Goal: Transaction & Acquisition: Register for event/course

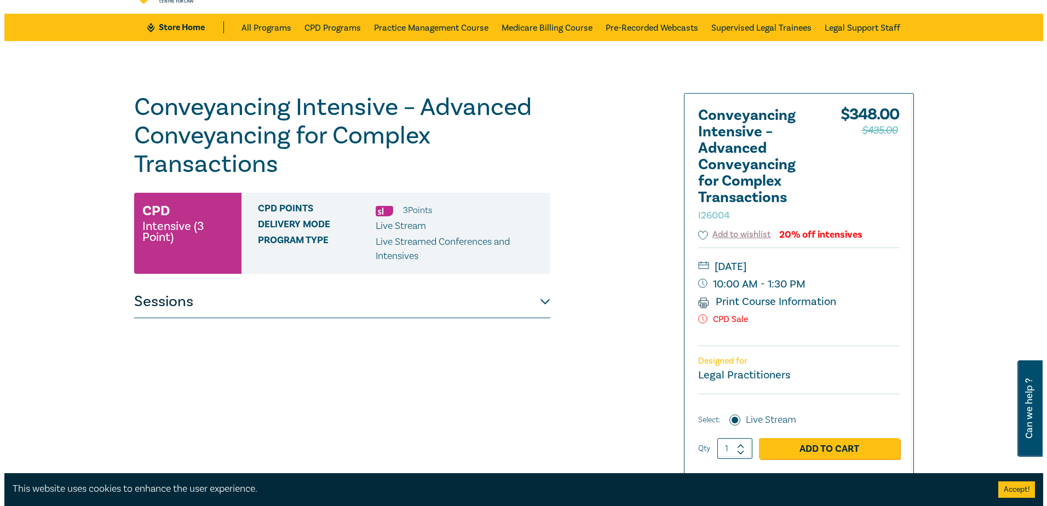
scroll to position [110, 0]
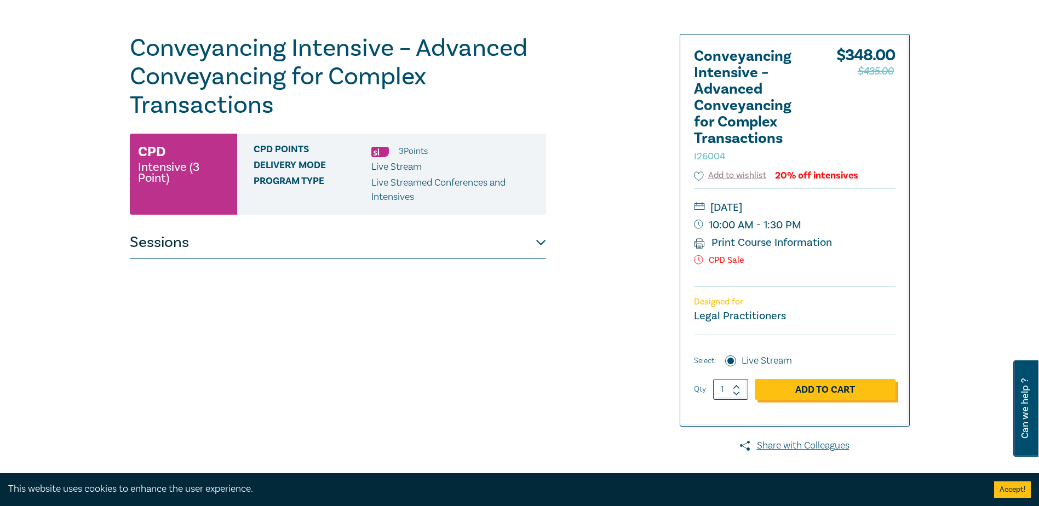
click at [834, 391] on link "Add to Cart" at bounding box center [825, 389] width 141 height 21
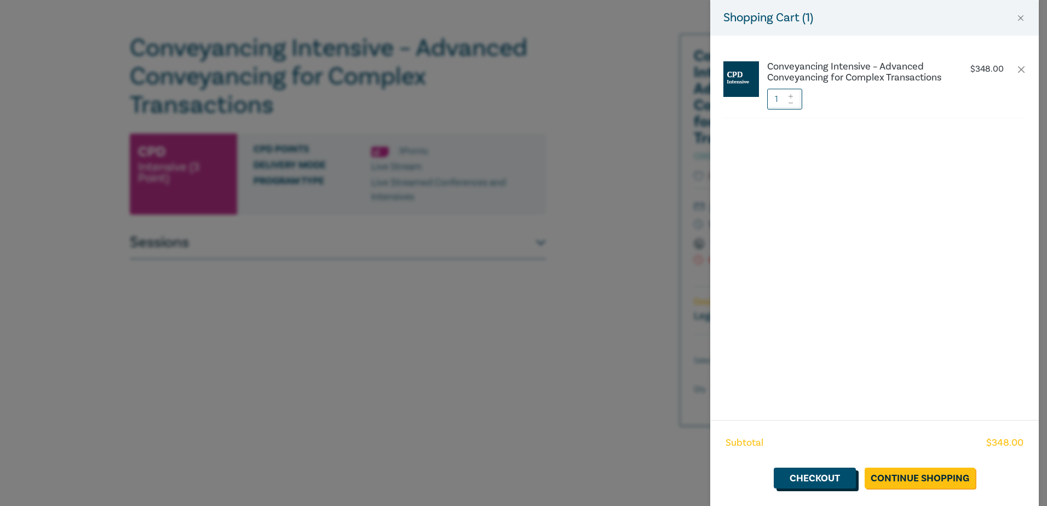
click at [825, 476] on link "Checkout" at bounding box center [815, 478] width 82 height 21
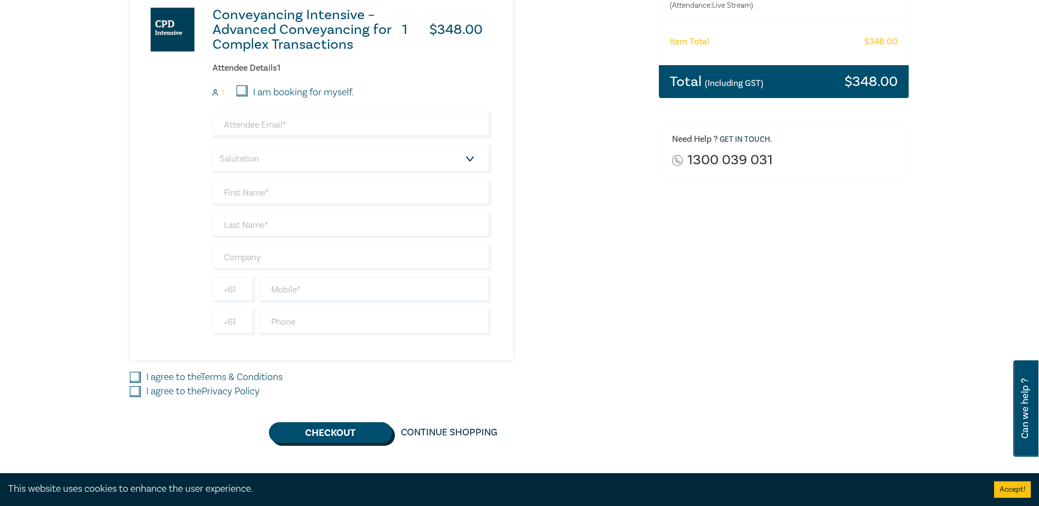
scroll to position [55, 0]
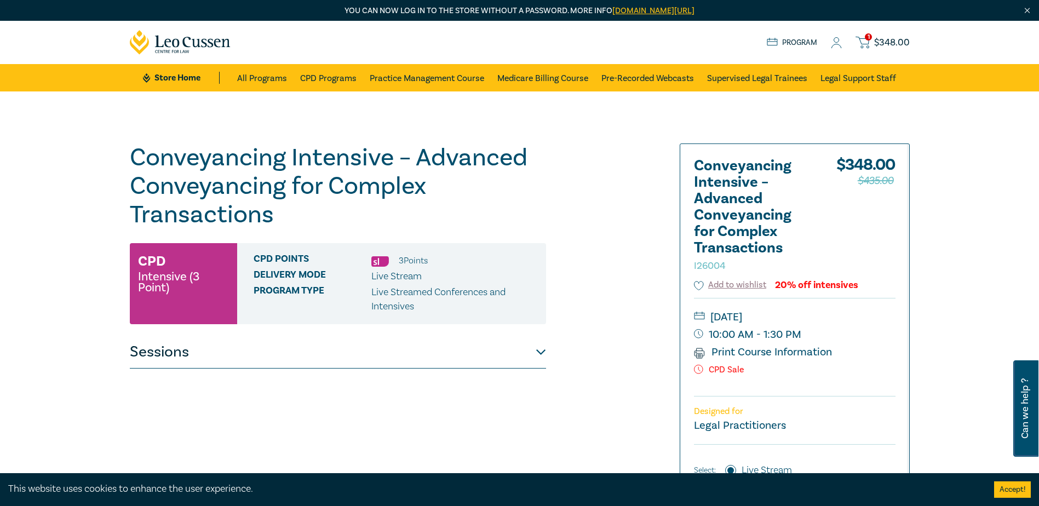
click at [886, 39] on span "$ 348.00" at bounding box center [892, 43] width 36 height 12
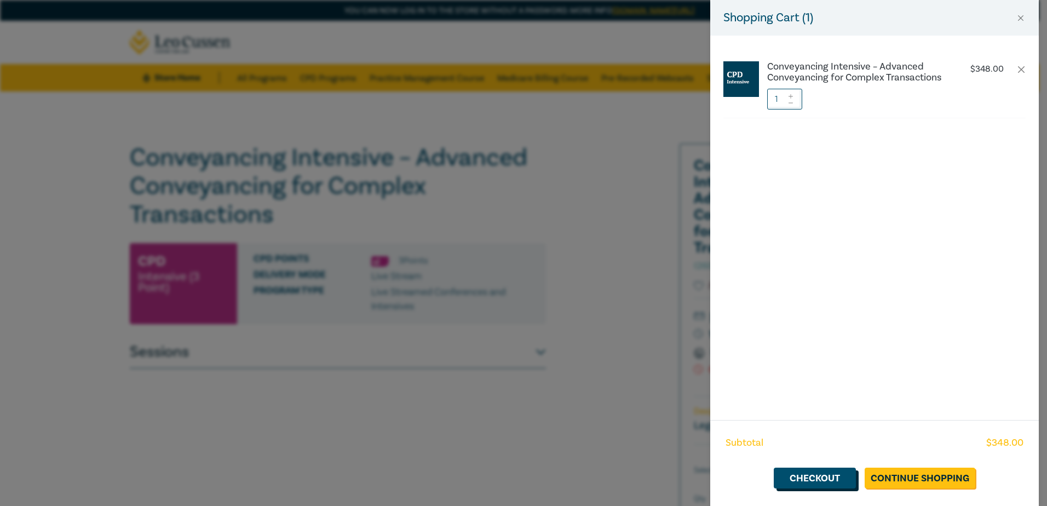
click at [798, 479] on link "Checkout" at bounding box center [815, 478] width 82 height 21
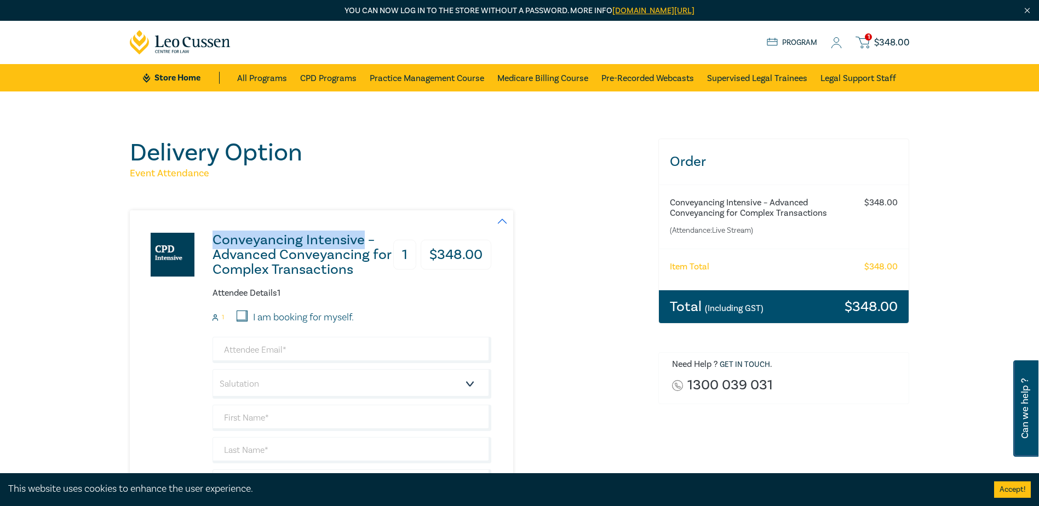
drag, startPoint x: 214, startPoint y: 238, endPoint x: 360, endPoint y: 242, distance: 146.8
click at [360, 242] on h3 "Conveyancing Intensive – Advanced Conveyancing for Complex Transactions" at bounding box center [302, 255] width 180 height 44
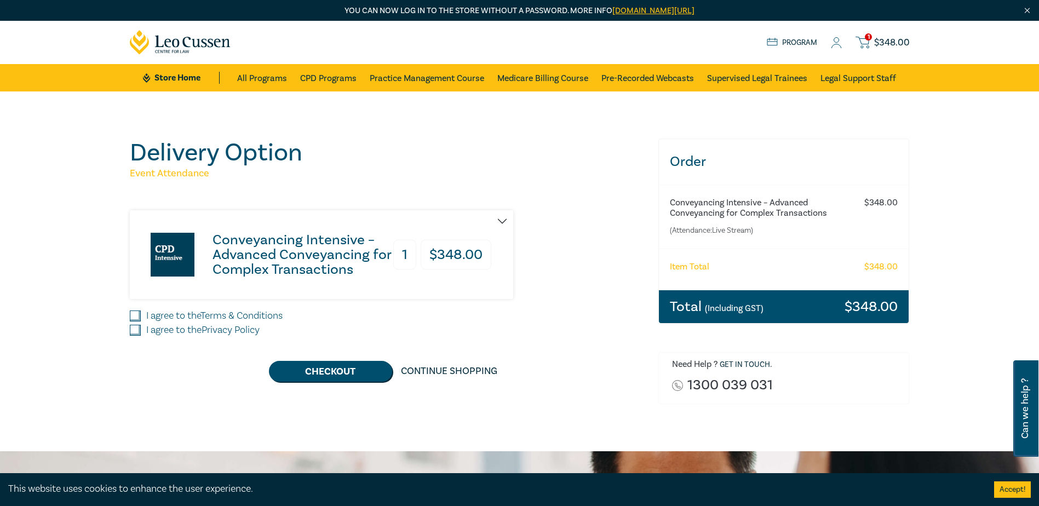
click at [385, 266] on h3 "Conveyancing Intensive – Advanced Conveyancing for Complex Transactions" at bounding box center [302, 255] width 180 height 44
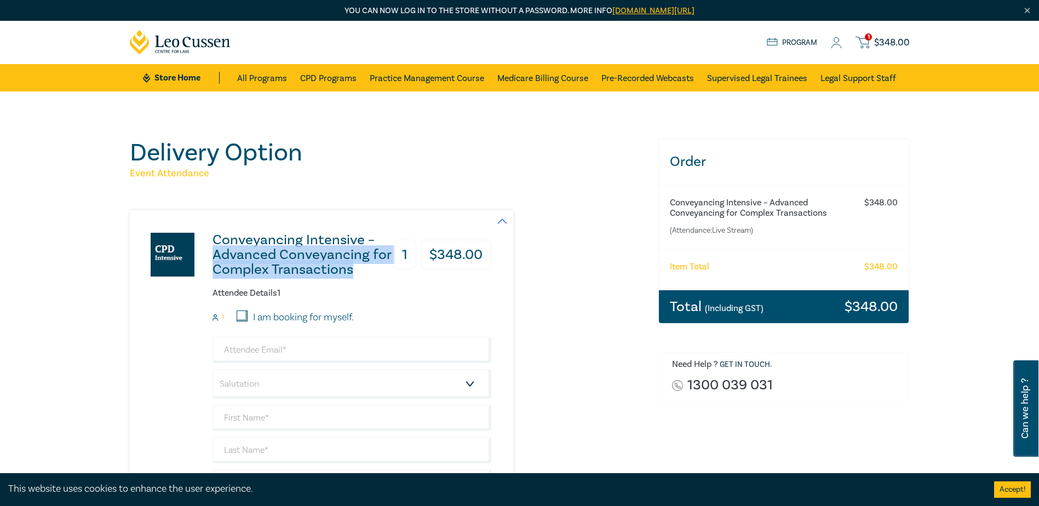
drag, startPoint x: 215, startPoint y: 255, endPoint x: 411, endPoint y: 277, distance: 197.8
click at [411, 277] on div "Conveyancing Intensive – Advanced Conveyancing for Complex Transactions 1 $ 348…" at bounding box center [351, 254] width 279 height 50
copy h3 "Advanced Conveyancing for Complex Transactions"
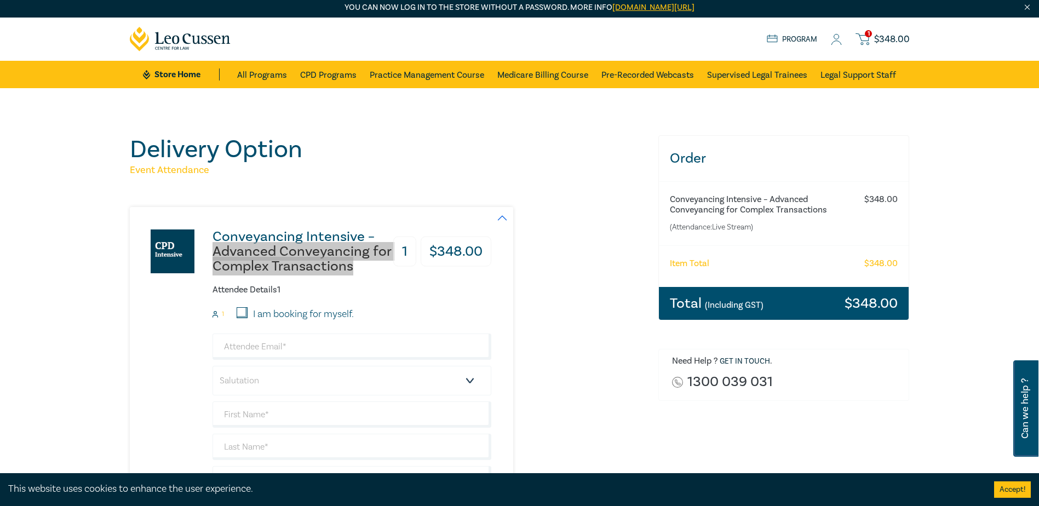
scroll to position [164, 0]
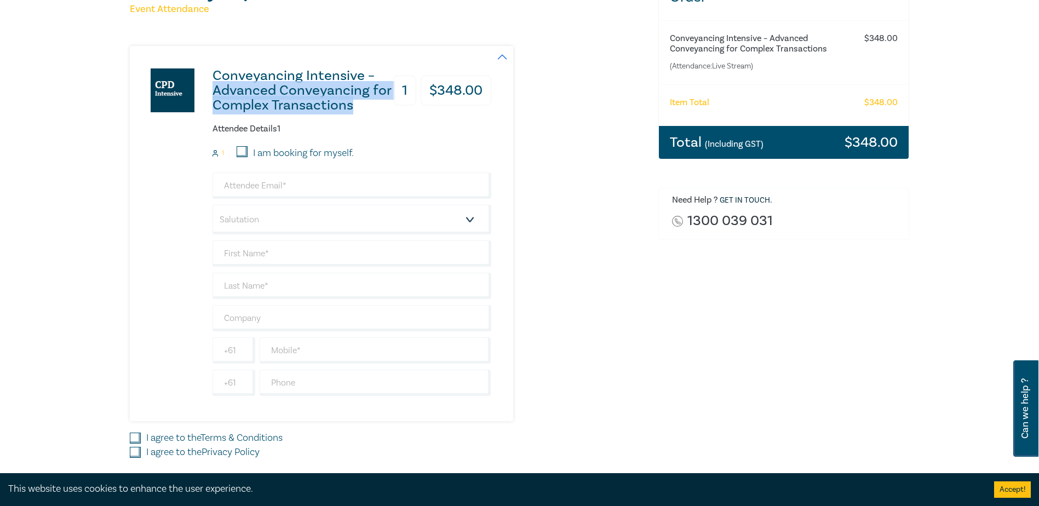
click at [245, 149] on input "I am booking for myself." at bounding box center [242, 151] width 11 height 11
checkbox input "true"
type input "admin@rennicks.com.au"
type input "Jennifer"
type input "Watt"
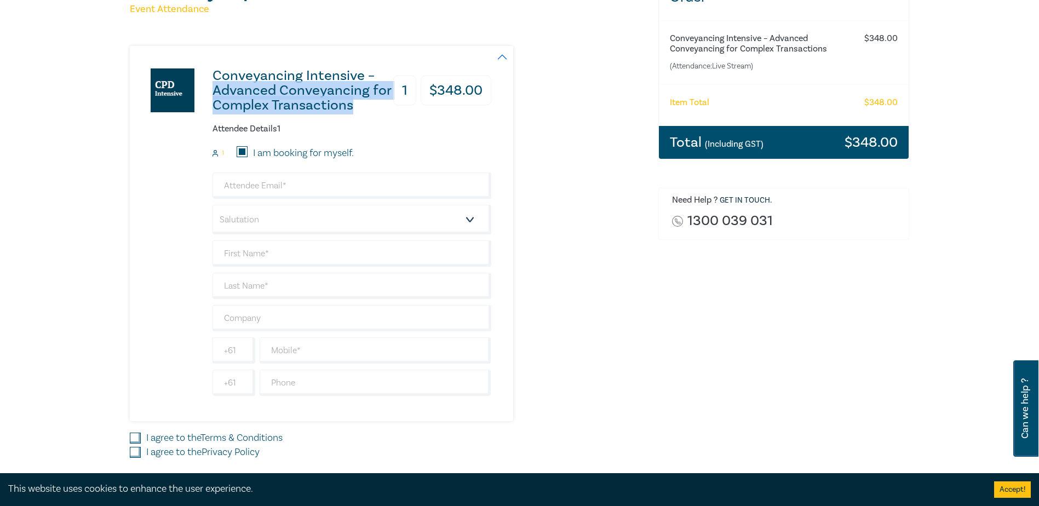
type input "398131911"
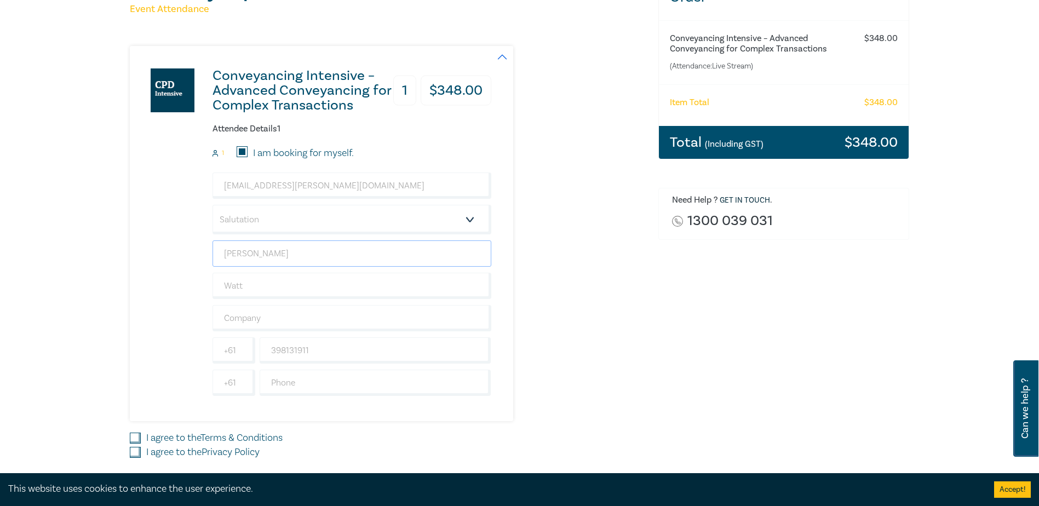
click at [262, 248] on input "Jennifer" at bounding box center [351, 253] width 279 height 26
click at [241, 151] on input "I am booking for myself." at bounding box center [242, 151] width 11 height 11
checkbox input "false"
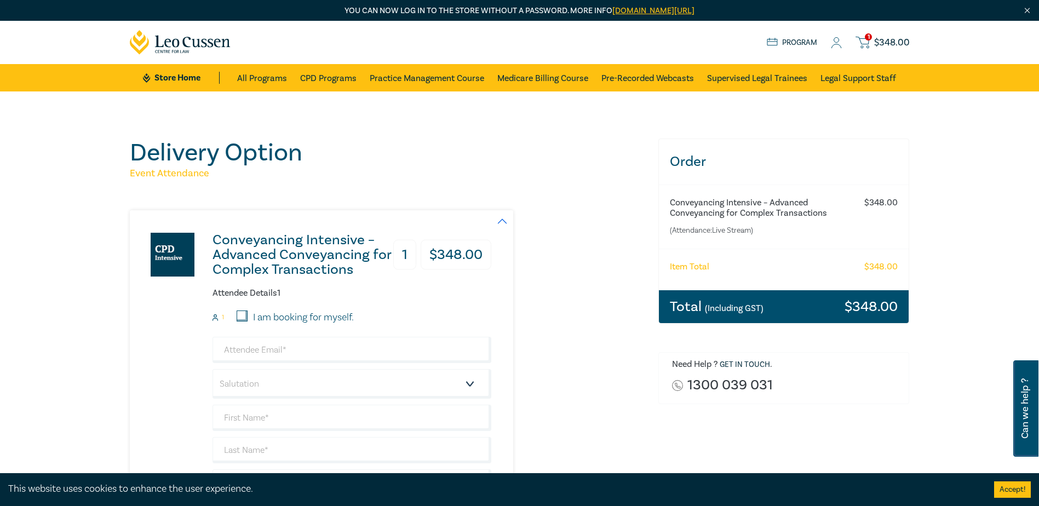
click at [839, 46] on icon at bounding box center [836, 42] width 11 height 11
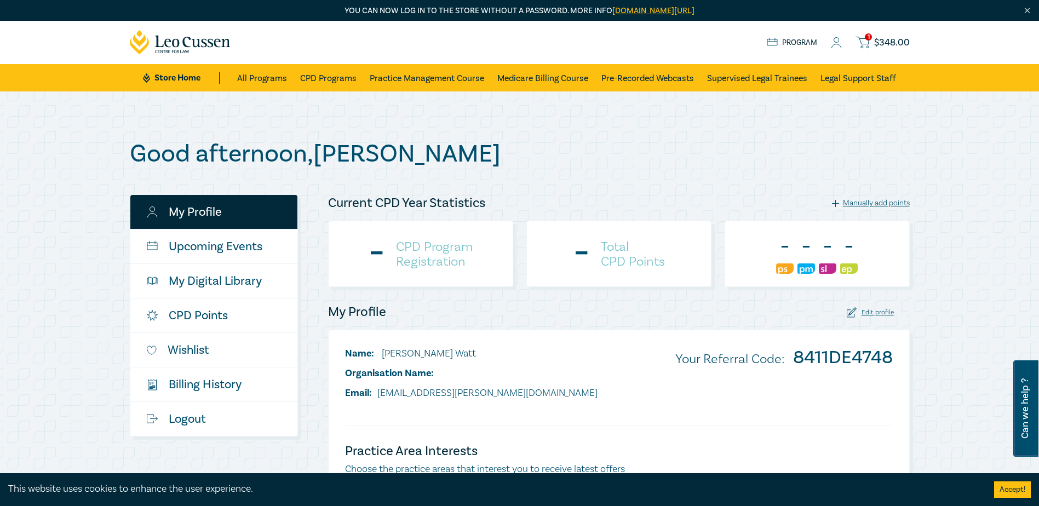
click at [195, 214] on link "My Profile" at bounding box center [213, 212] width 167 height 34
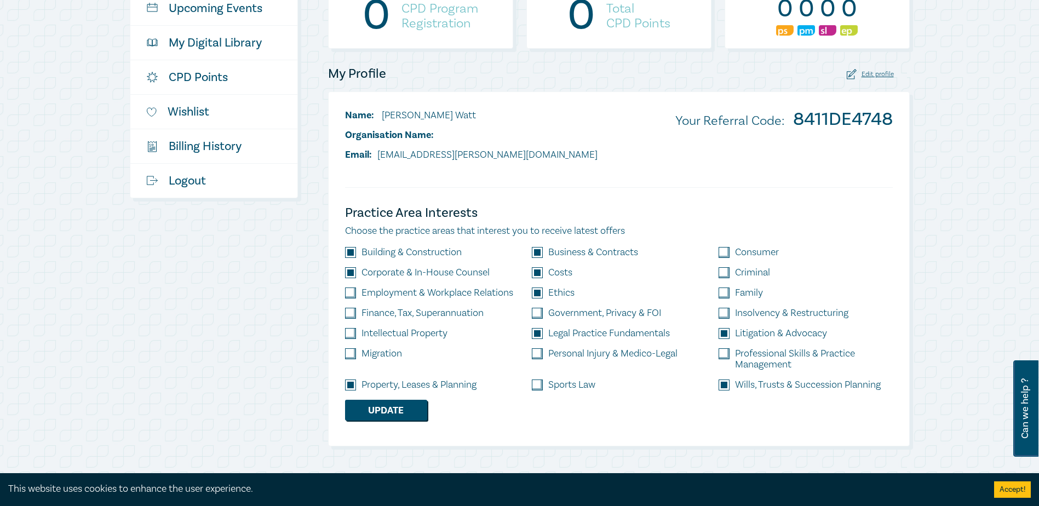
type input "[PERSON_NAME] & [PERSON_NAME]"
type input "[STREET_ADDRESS]"
type input "[GEOGRAPHIC_DATA]"
select select "Victoria"
type input "[GEOGRAPHIC_DATA]"
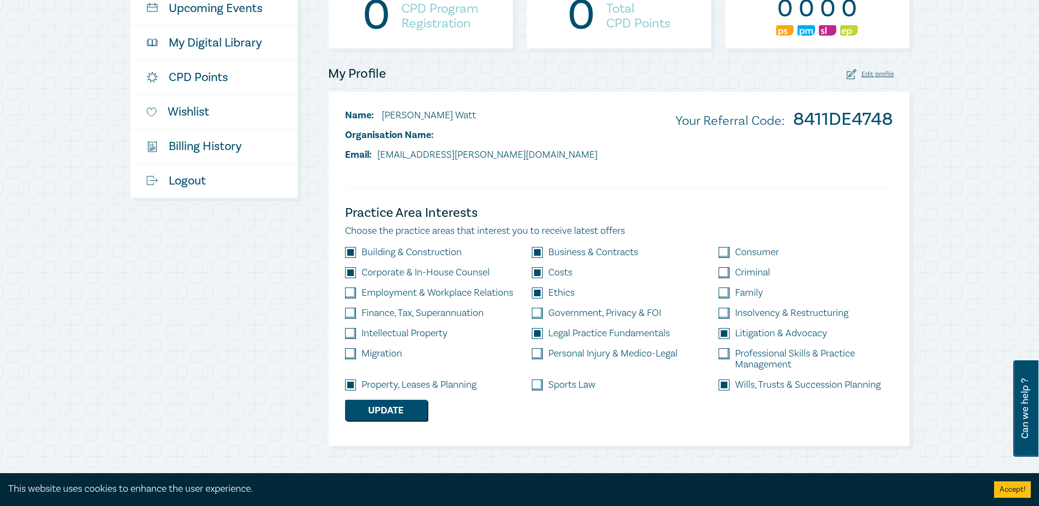
type input "3123"
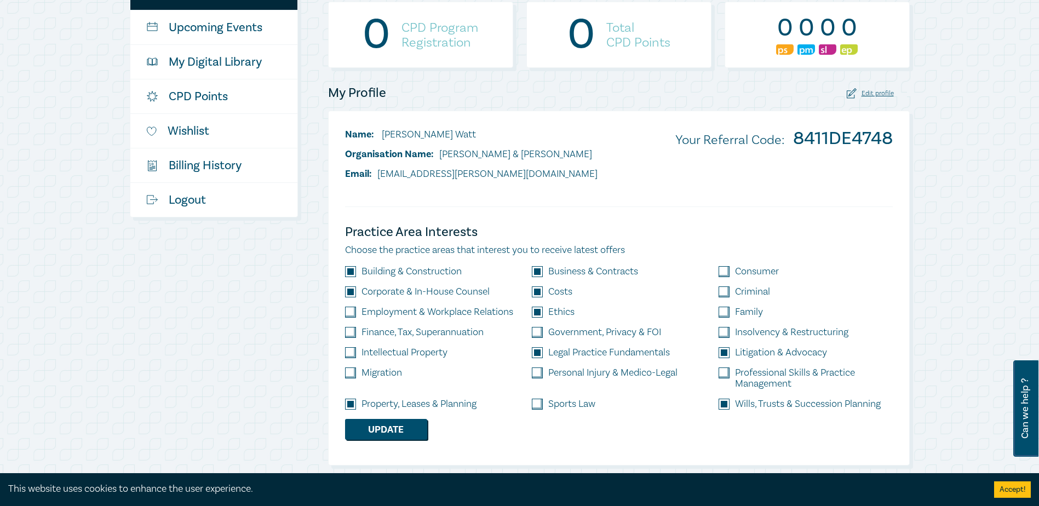
click at [874, 91] on div "Edit profile" at bounding box center [870, 93] width 47 height 10
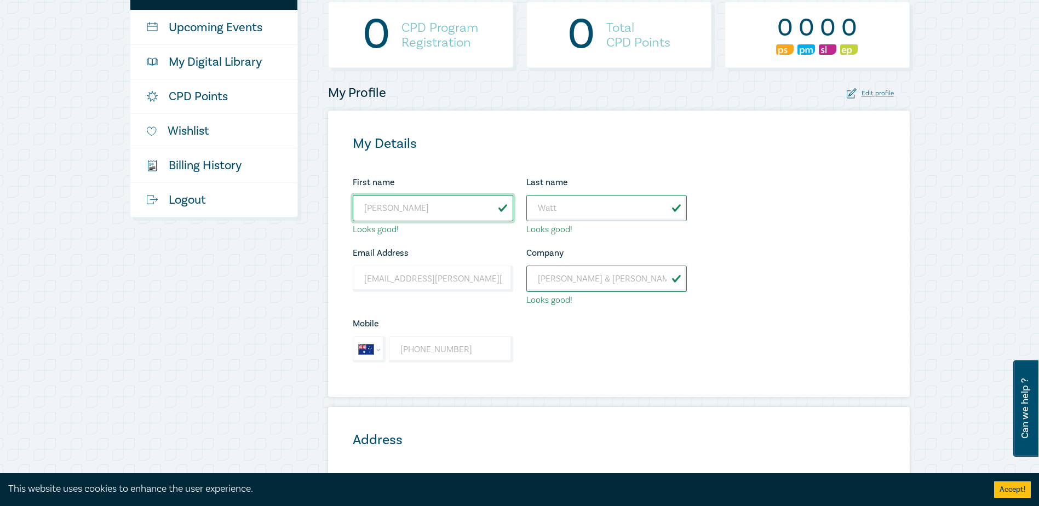
click at [424, 197] on input "[PERSON_NAME]" at bounding box center [433, 208] width 160 height 26
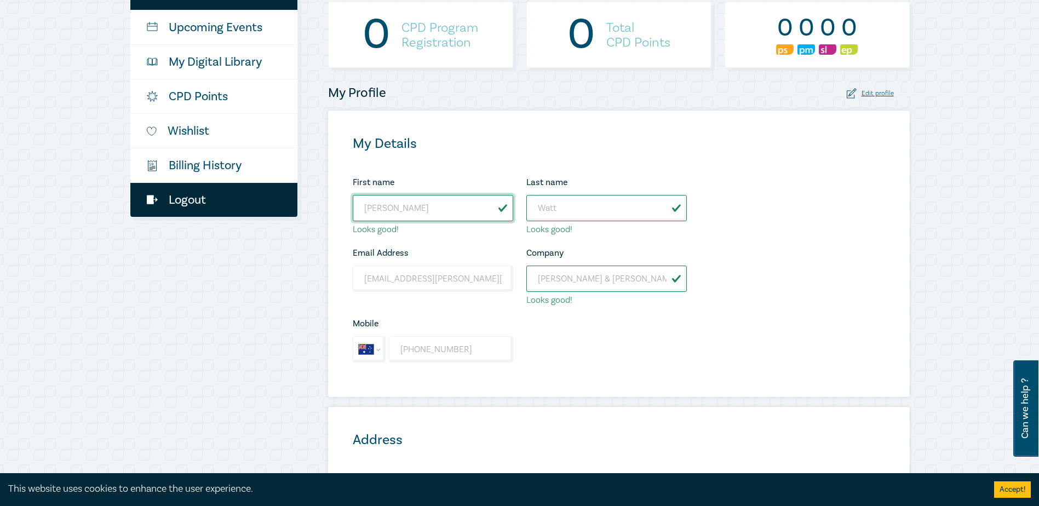
drag, startPoint x: 427, startPoint y: 206, endPoint x: 162, endPoint y: 198, distance: 265.1
click at [162, 198] on div "My Profile Upcoming Events My Digital Library CPD Points Wishlist $ Billing His…" at bounding box center [519, 343] width 793 height 736
type input "[PERSON_NAME]"
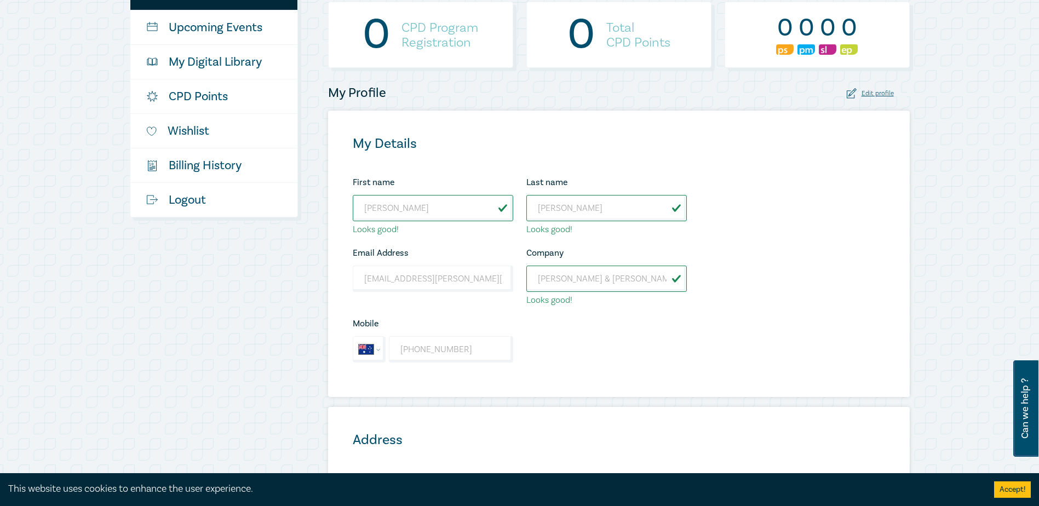
click at [601, 338] on div "First name Leah Looks good! Last name Cathcart Looks good! Email Address admin@…" at bounding box center [519, 273] width 347 height 197
click at [461, 350] on input "+61 3 9813 1911" at bounding box center [451, 349] width 124 height 26
click at [474, 347] on input "+61 3 9813 7796" at bounding box center [451, 349] width 124 height 26
drag, startPoint x: 480, startPoint y: 350, endPoint x: 422, endPoint y: 355, distance: 58.3
click at [422, 355] on input "+61 3 9813 7796" at bounding box center [451, 349] width 124 height 26
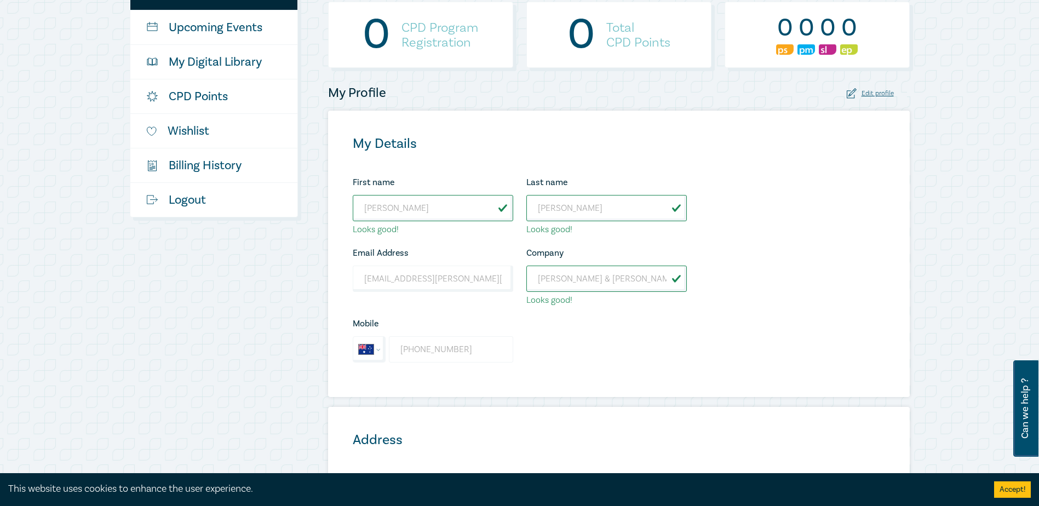
paste input "61"
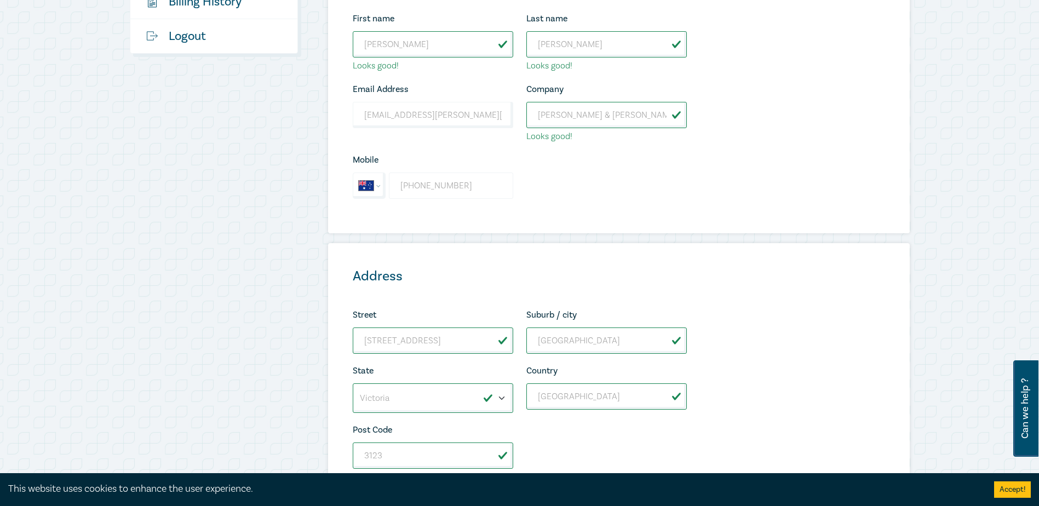
scroll to position [548, 0]
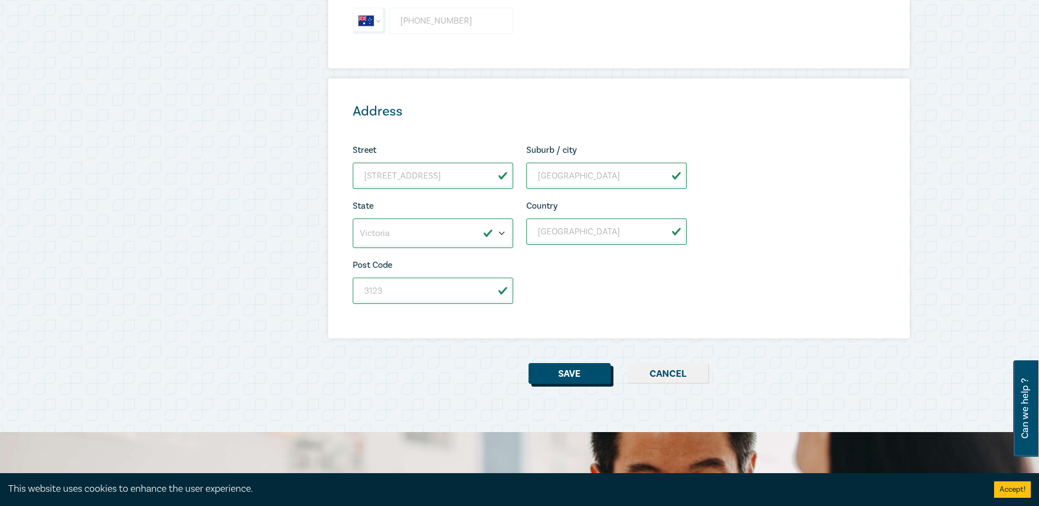
type input "+61 3 9861 7796"
click at [560, 373] on button "Save" at bounding box center [569, 373] width 82 height 21
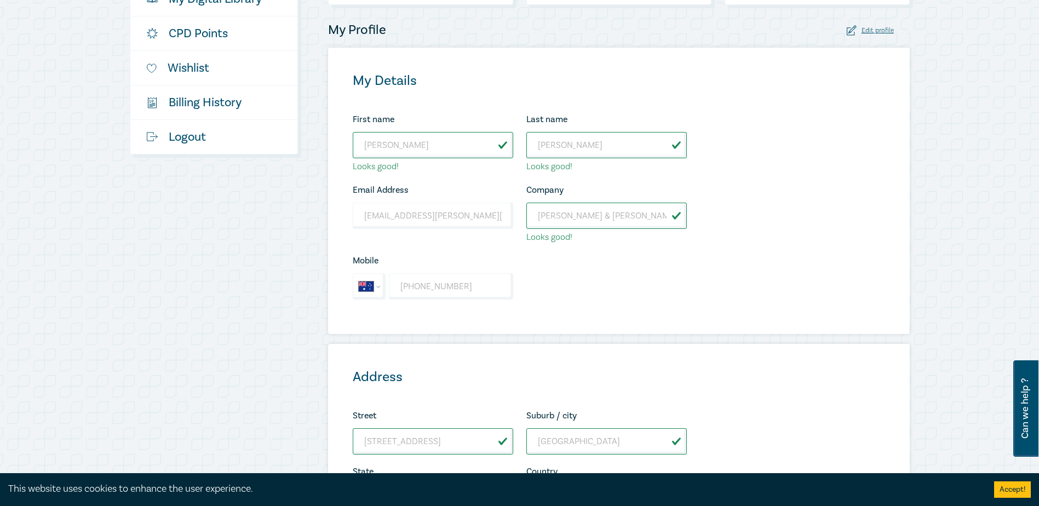
scroll to position [110, 0]
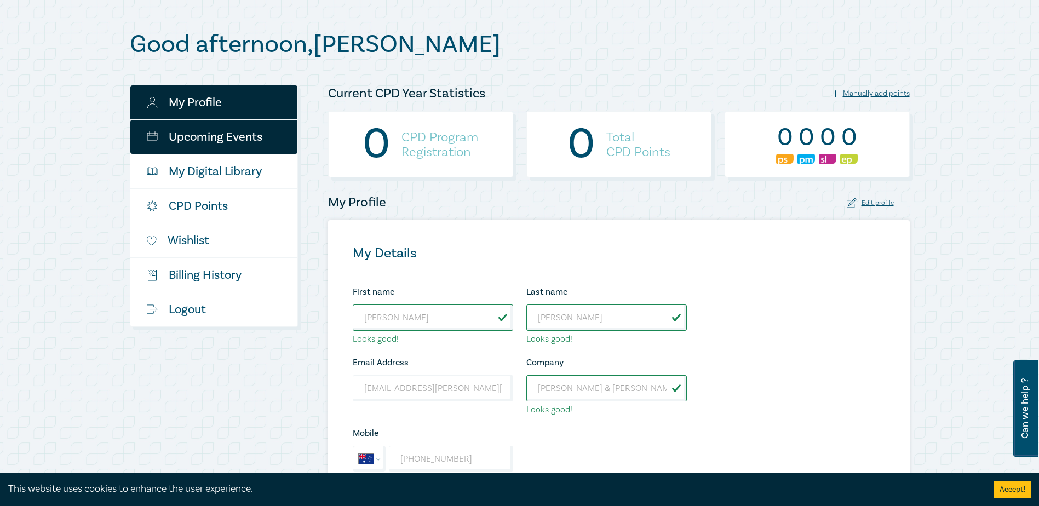
click at [235, 139] on link "Upcoming Events" at bounding box center [213, 137] width 167 height 34
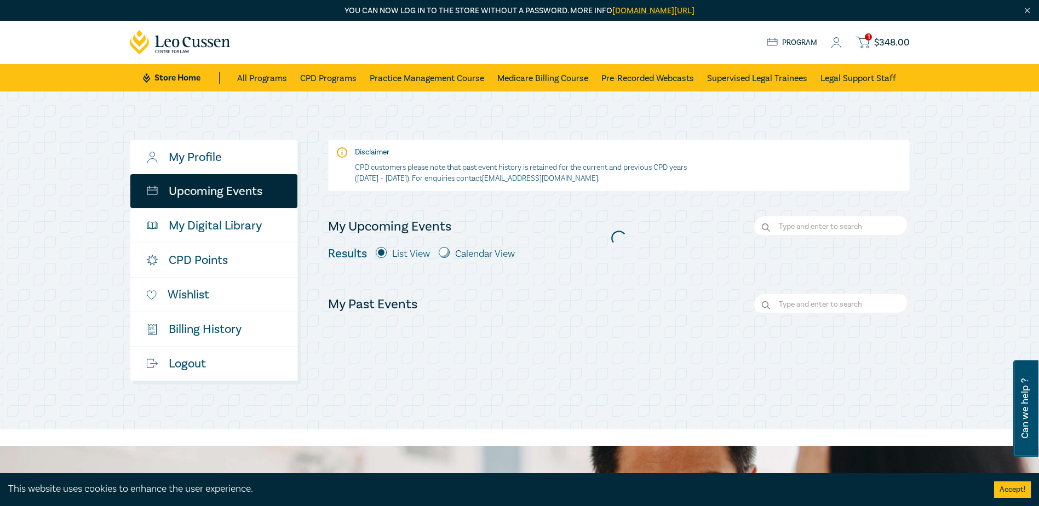
click at [879, 22] on div "1 $ 348.00 Store Home About us Program 1 $ 348.00" at bounding box center [519, 42] width 793 height 43
click at [874, 44] on span "$ 348.00" at bounding box center [892, 43] width 36 height 12
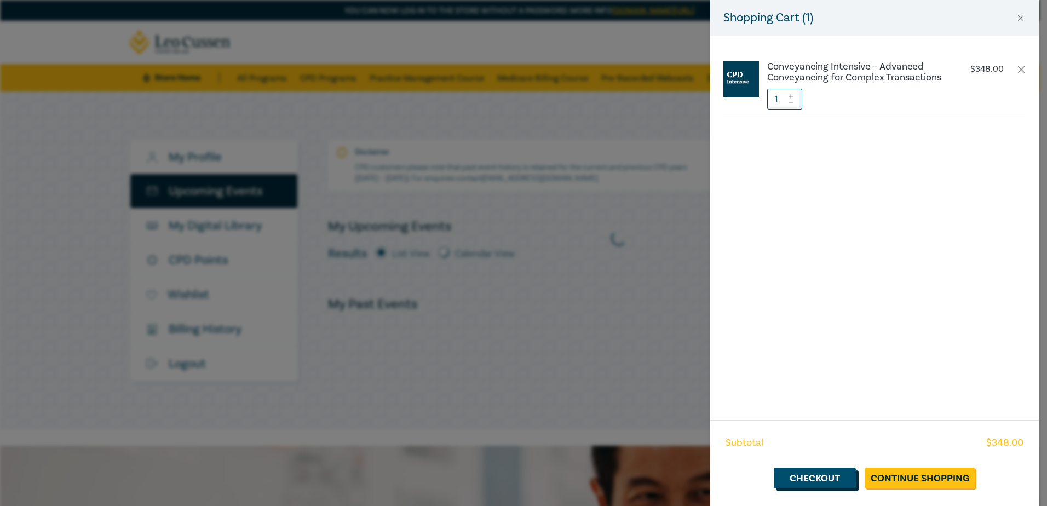
drag, startPoint x: 825, startPoint y: 480, endPoint x: 859, endPoint y: 490, distance: 35.7
click at [825, 480] on link "Checkout" at bounding box center [815, 478] width 82 height 21
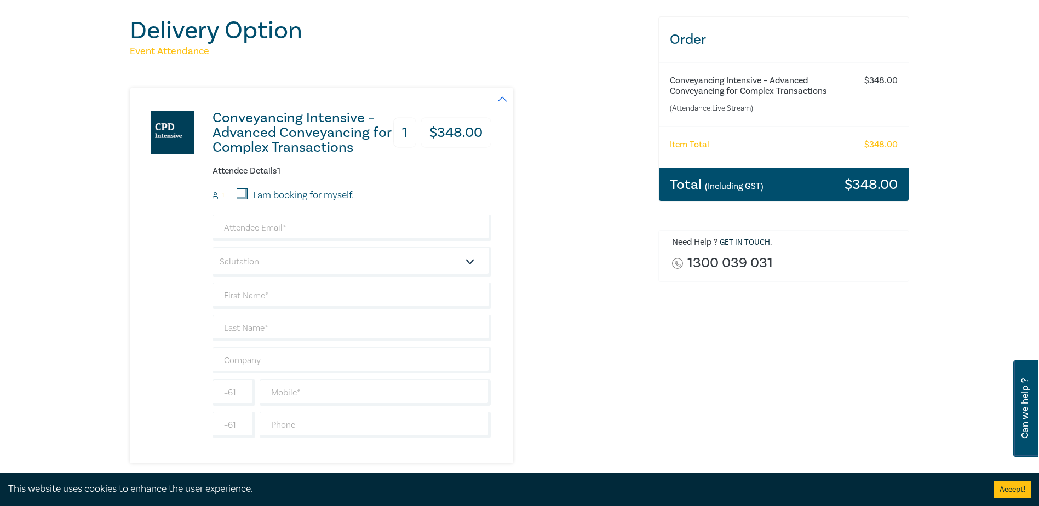
scroll to position [164, 0]
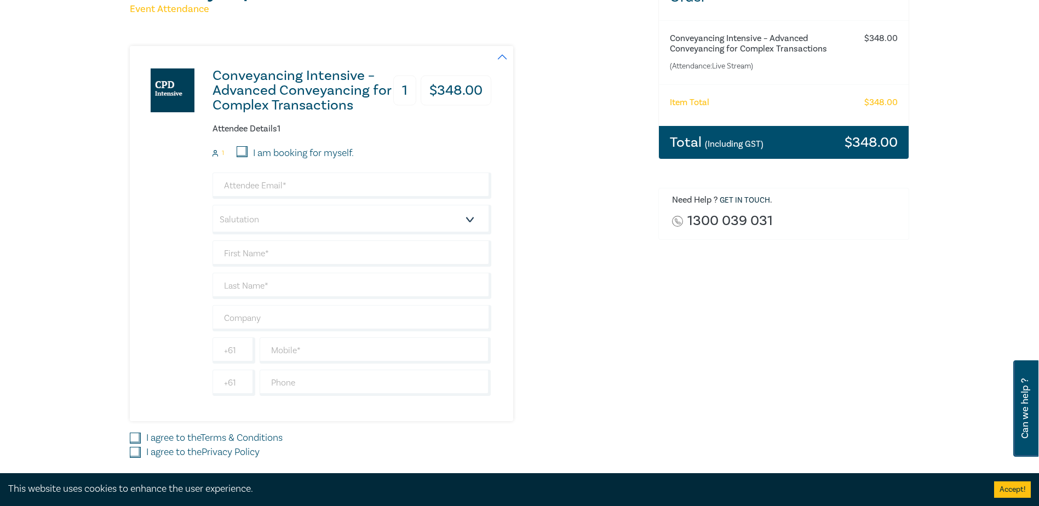
click at [242, 147] on input "I am booking for myself." at bounding box center [242, 151] width 11 height 11
checkbox input "true"
type input "admin@rennicks.com.au"
type input "Jennifer"
type input "Watt"
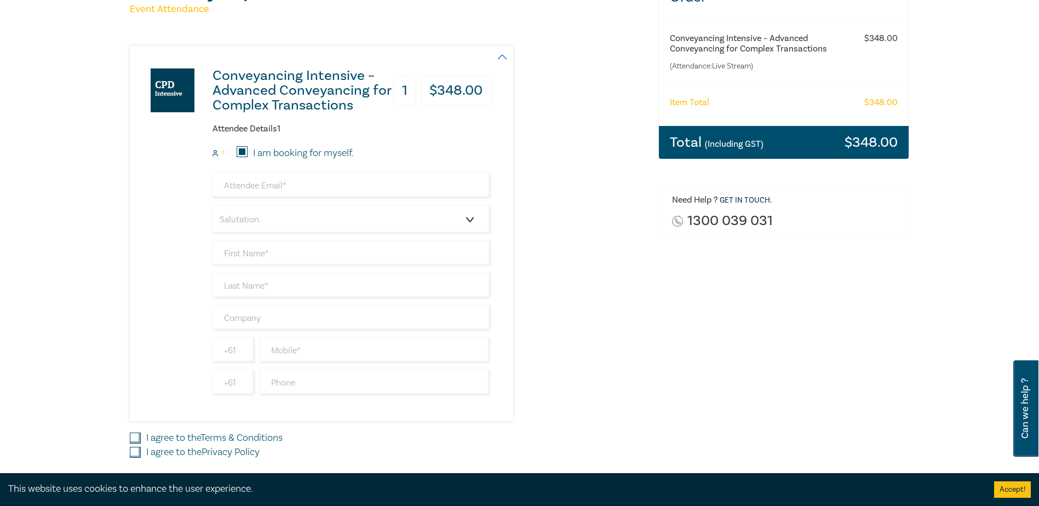
type input "398131911"
click at [250, 260] on input "Jennifer" at bounding box center [351, 253] width 279 height 26
click at [237, 151] on input "I am booking for myself." at bounding box center [242, 151] width 11 height 11
checkbox input "false"
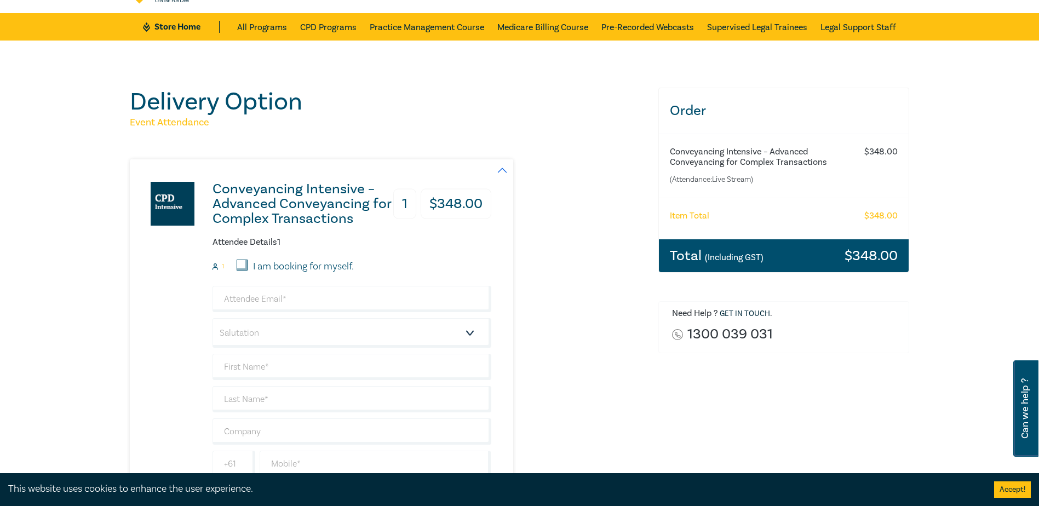
scroll to position [0, 0]
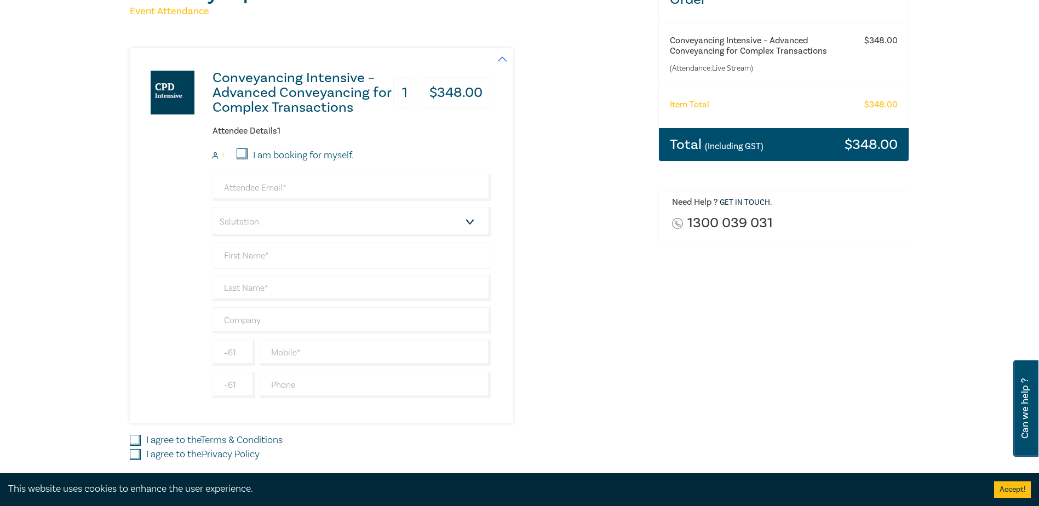
scroll to position [164, 0]
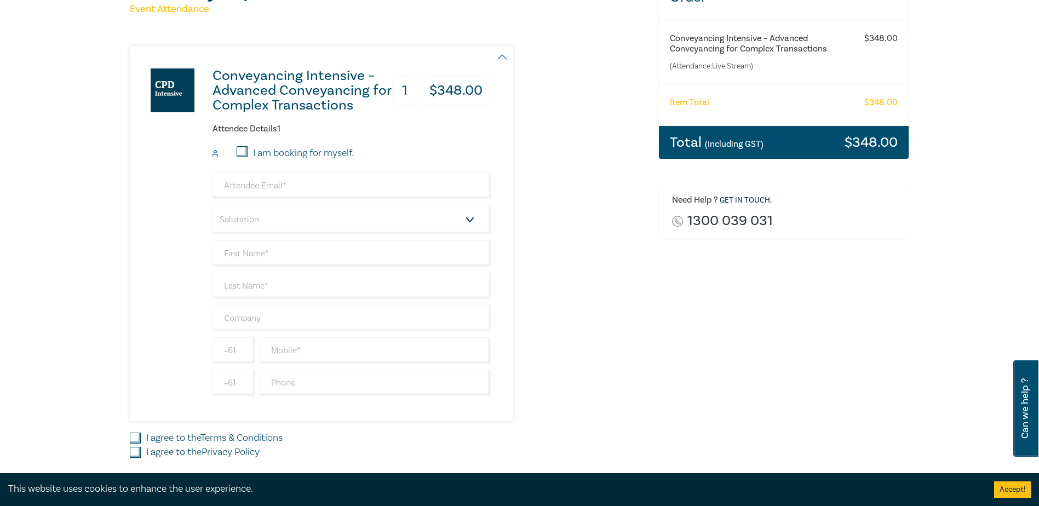
click at [242, 156] on input "I am booking for myself." at bounding box center [242, 151] width 11 height 11
checkbox input "true"
type input "[EMAIL_ADDRESS][PERSON_NAME][DOMAIN_NAME]"
type input "[PERSON_NAME]"
type input "Watt"
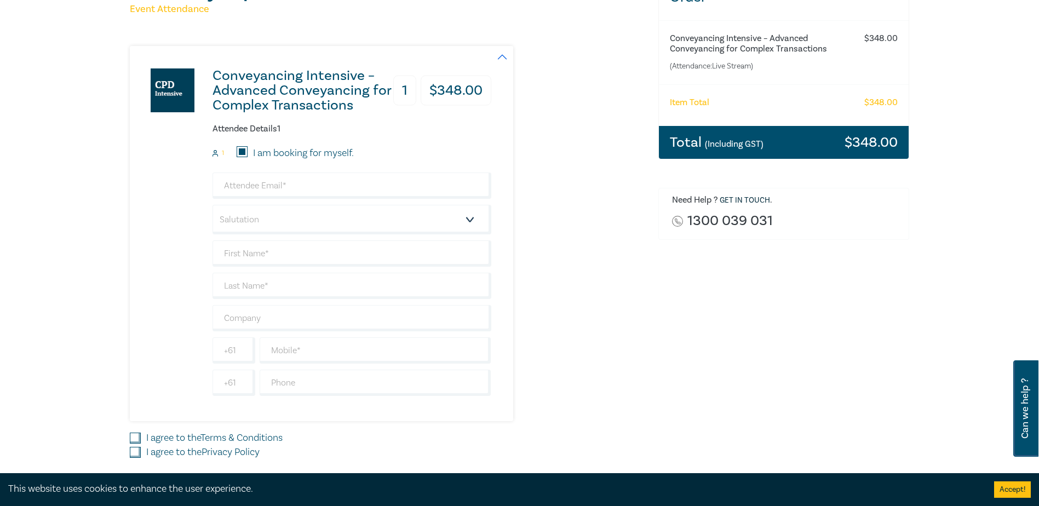
type input "398131911"
click at [242, 156] on input "I am booking for myself." at bounding box center [242, 151] width 11 height 11
checkbox input "false"
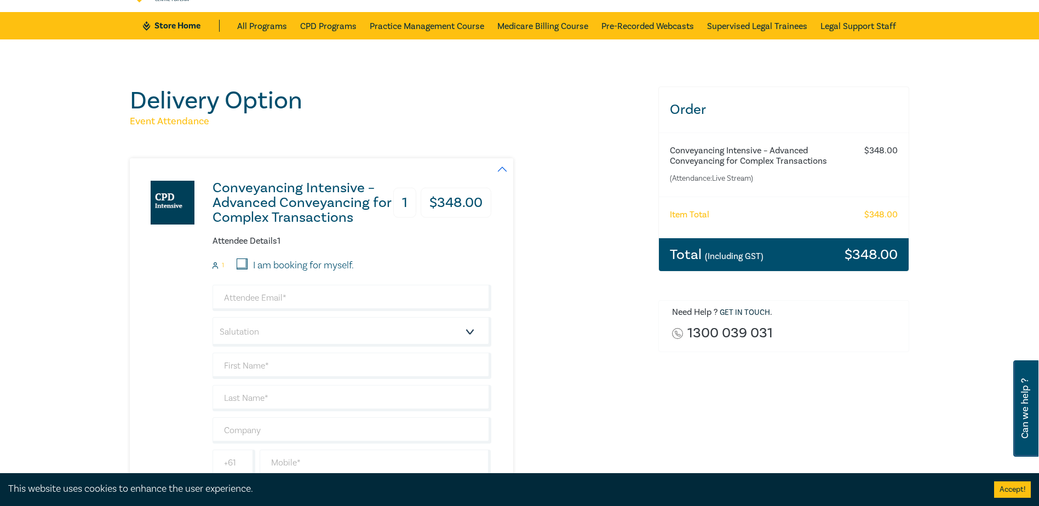
scroll to position [0, 0]
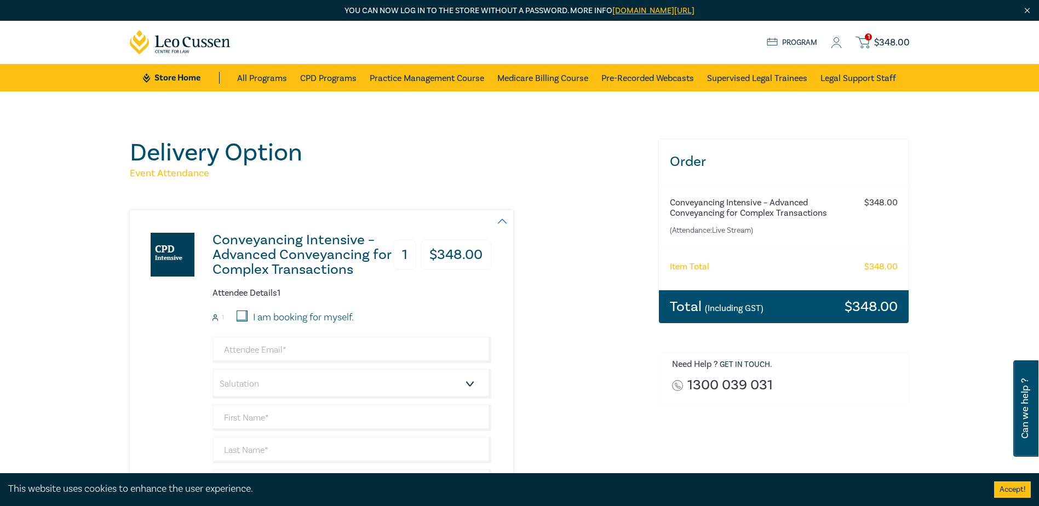
click at [832, 42] on icon at bounding box center [836, 42] width 11 height 11
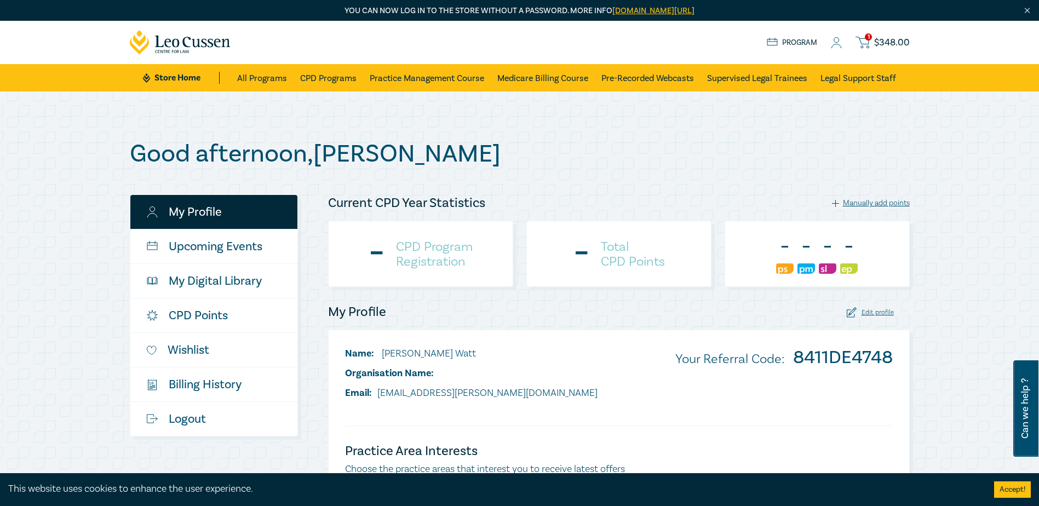
select select "AU"
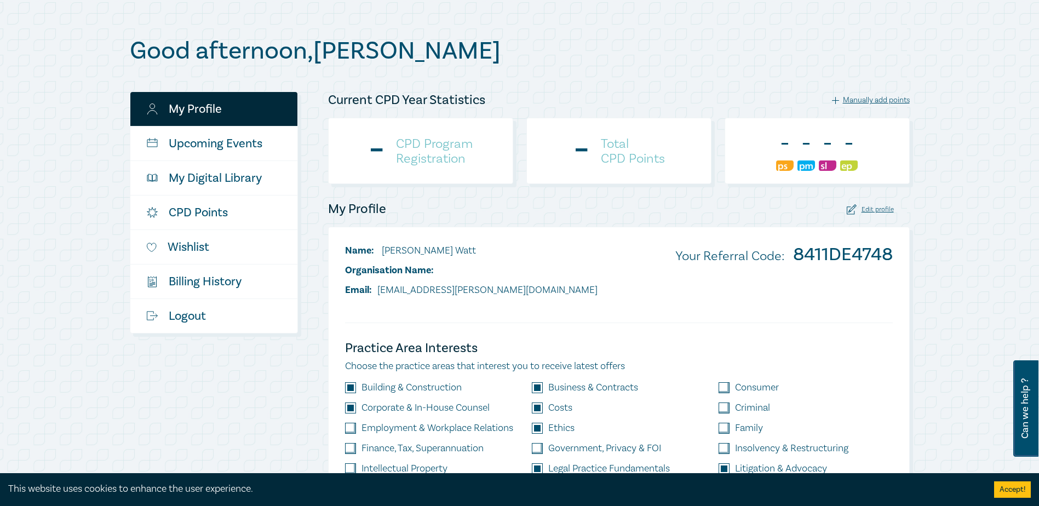
scroll to position [110, 0]
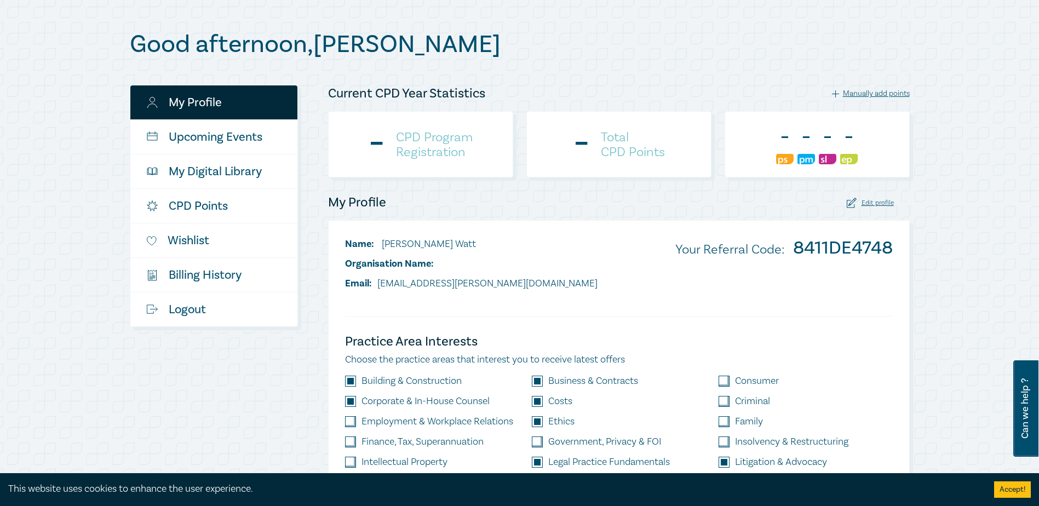
click at [870, 194] on div "My Profile Edit profile" at bounding box center [618, 203] width 595 height 18
click at [870, 199] on div "Edit profile" at bounding box center [870, 203] width 47 height 10
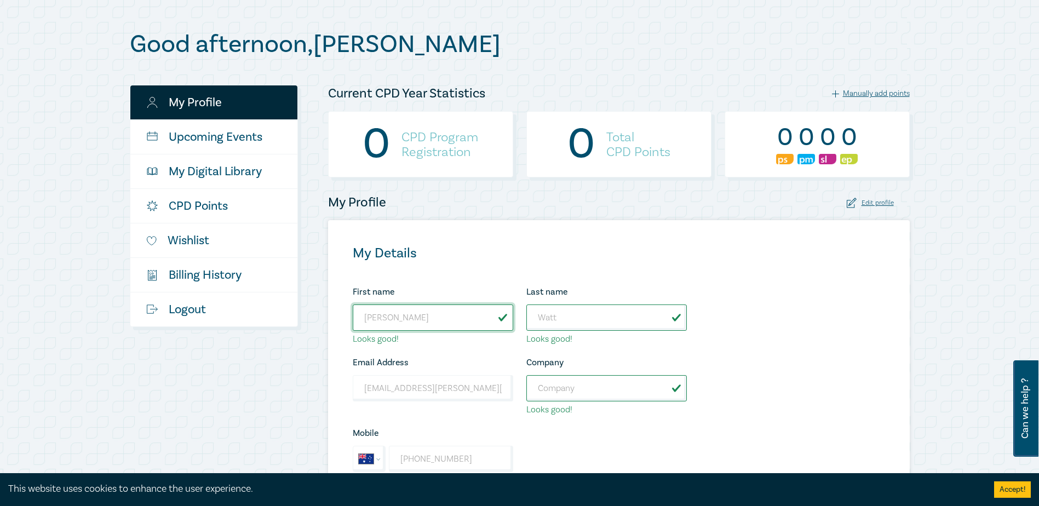
click at [436, 309] on input "[PERSON_NAME]" at bounding box center [433, 317] width 160 height 26
drag, startPoint x: 459, startPoint y: 322, endPoint x: 250, endPoint y: 336, distance: 209.6
click at [250, 336] on div "My Profile Upcoming Events My Digital Library CPD Points Wishlist $ Billing His…" at bounding box center [519, 453] width 793 height 736
type input "[PERSON_NAME]"
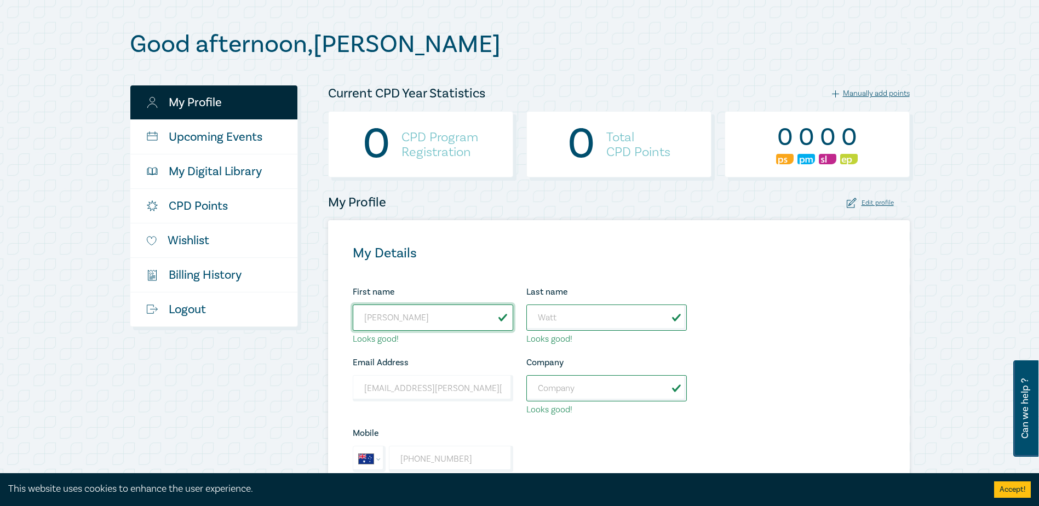
type input "[PERSON_NAME] & [PERSON_NAME]"
type input "+61 3 9861 7796"
type input "[STREET_ADDRESS]"
type input "[GEOGRAPHIC_DATA]"
select select "Victoria"
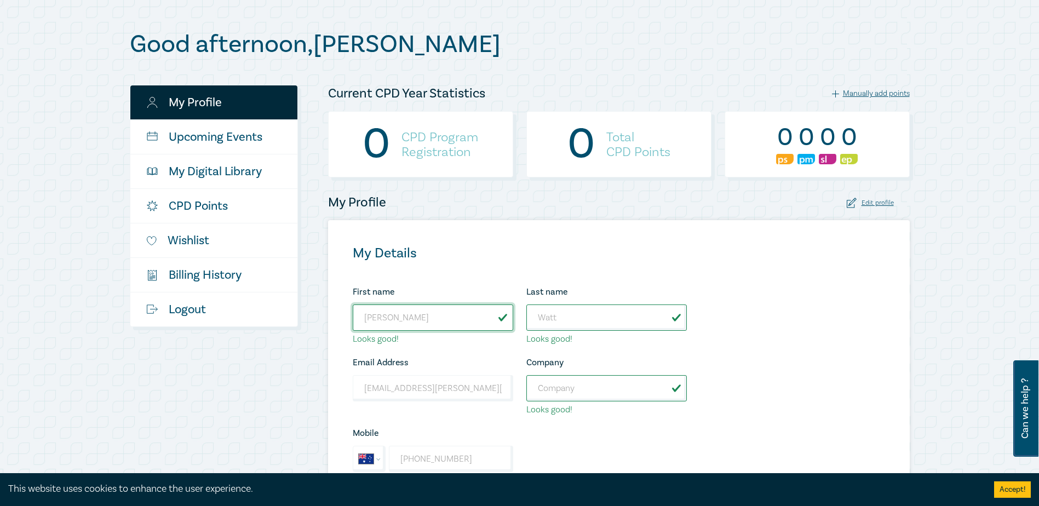
type input "[GEOGRAPHIC_DATA]"
type input "3123"
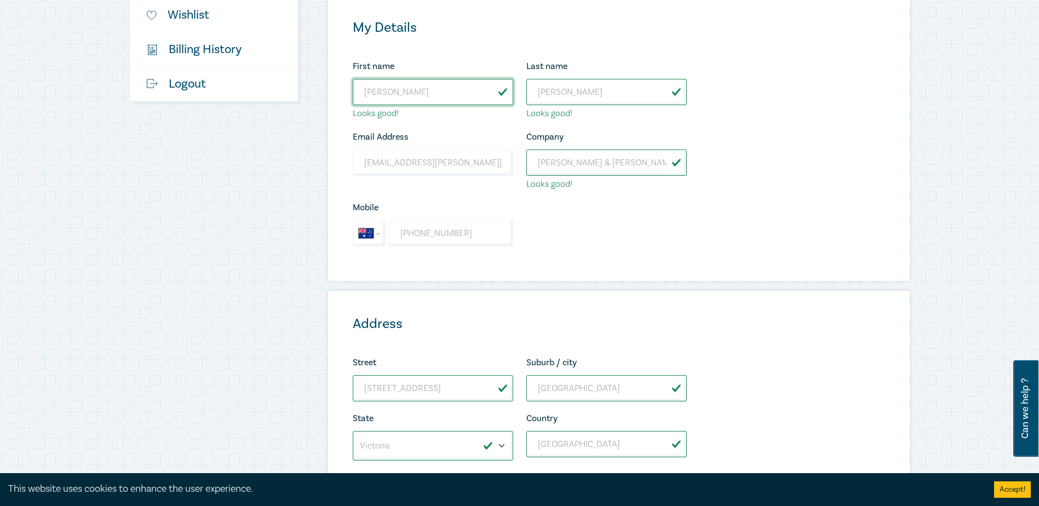
scroll to position [493, 0]
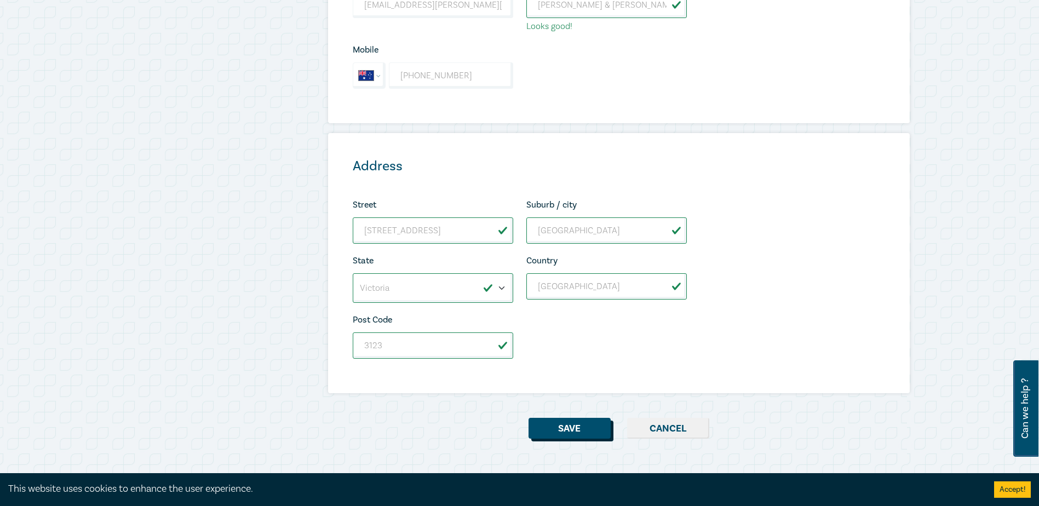
click at [561, 429] on button "Save" at bounding box center [569, 428] width 82 height 21
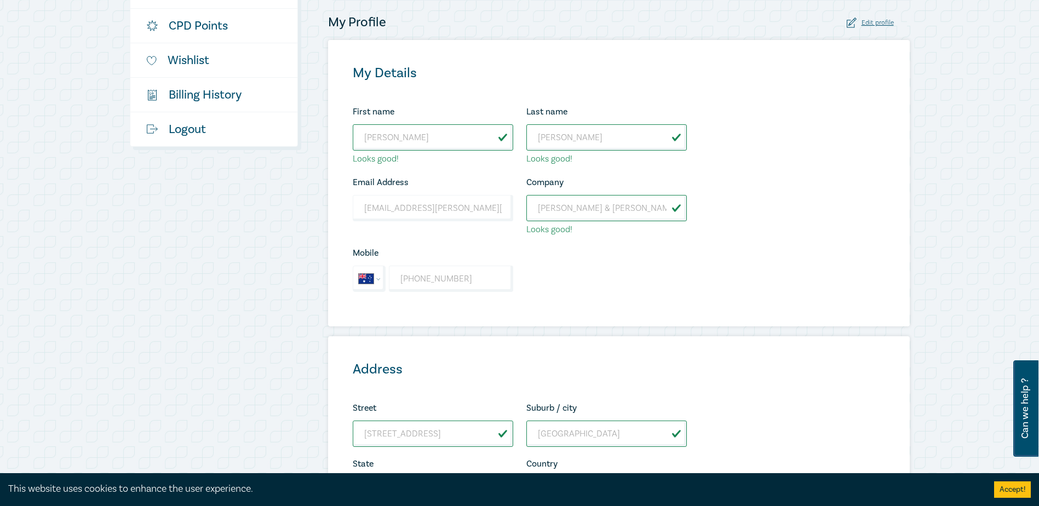
scroll to position [55, 0]
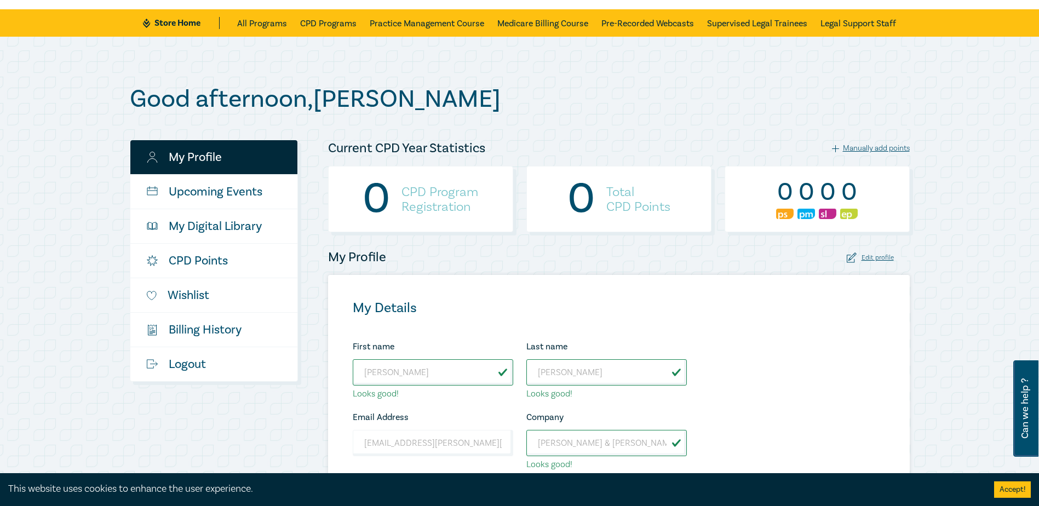
click at [197, 153] on link "My Profile" at bounding box center [213, 157] width 167 height 34
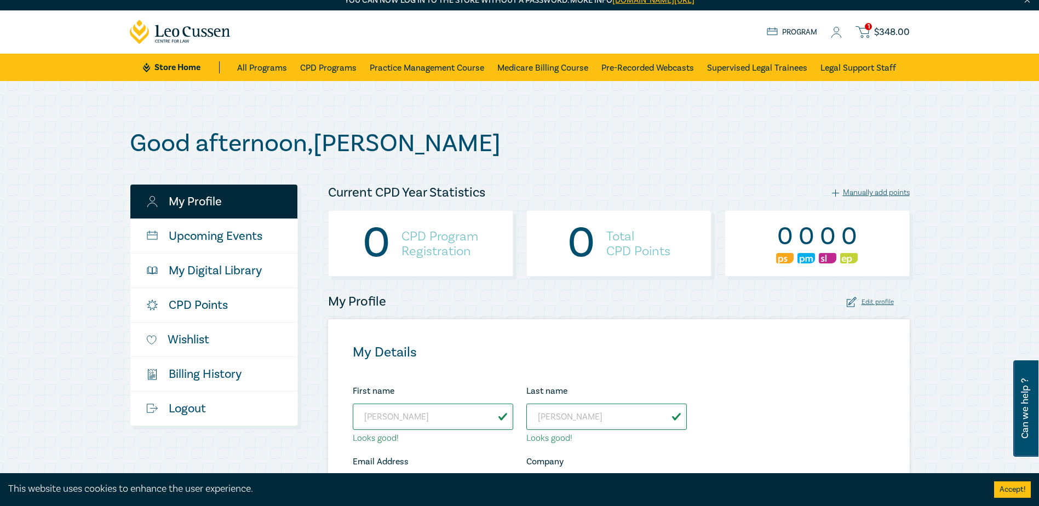
scroll to position [0, 0]
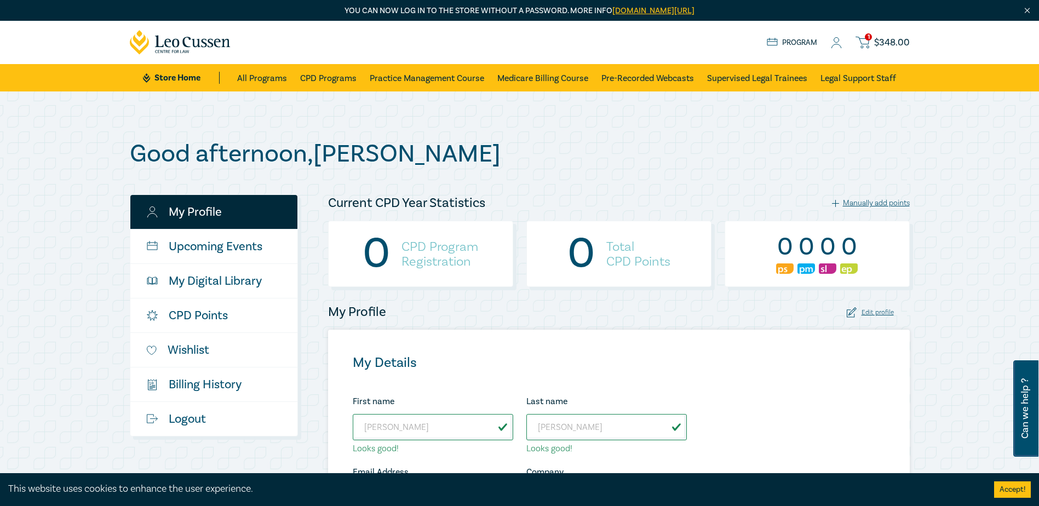
click at [192, 206] on link "My Profile" at bounding box center [213, 212] width 167 height 34
click at [872, 49] on link "1 $ 348.00" at bounding box center [882, 43] width 54 height 14
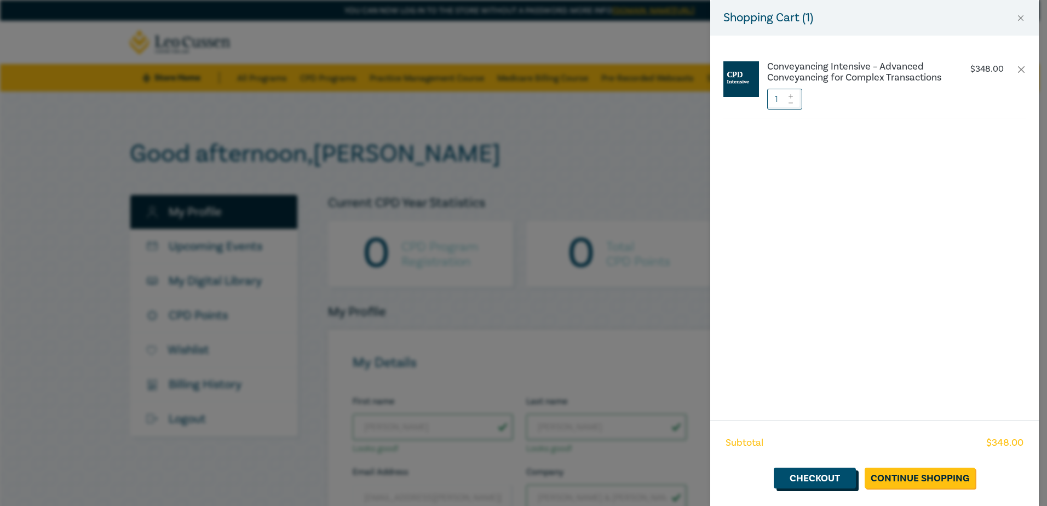
click at [814, 469] on link "Checkout" at bounding box center [815, 478] width 82 height 21
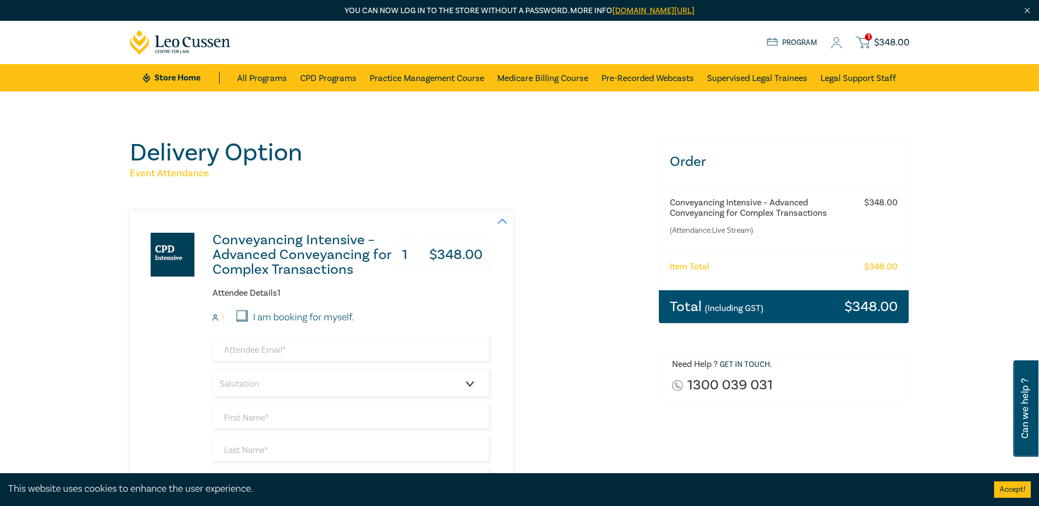
click at [239, 307] on div "Attendee Details 1 1 I am booking for myself. Salutation Mr. Mrs. Ms. Miss Dr. …" at bounding box center [351, 424] width 279 height 272
click at [246, 315] on input "I am booking for myself." at bounding box center [242, 315] width 11 height 11
checkbox input "true"
type input "admin@rennicks.com.au"
type input "Jennifer"
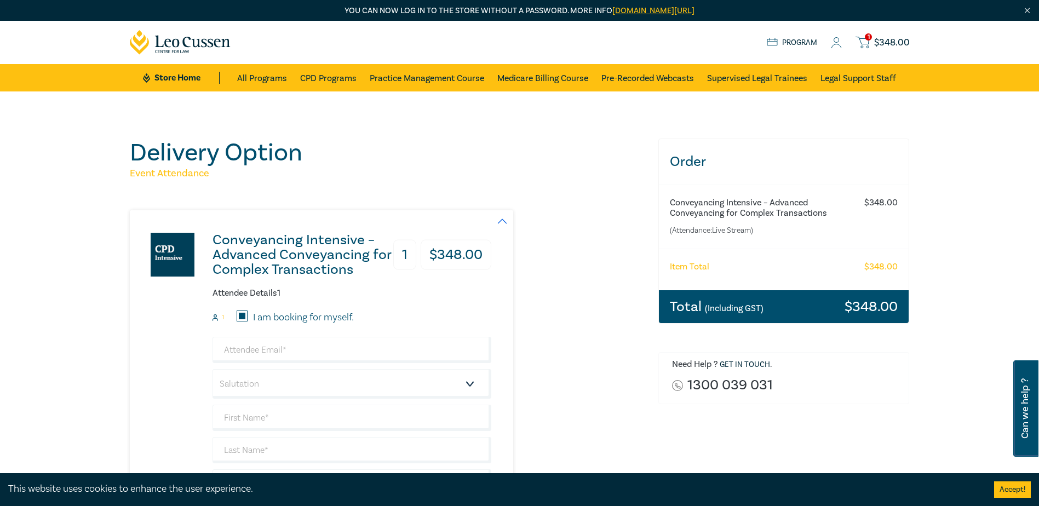
type input "Watt"
type input "398131911"
click at [246, 315] on input "I am booking for myself." at bounding box center [242, 315] width 11 height 11
checkbox input "false"
click at [243, 360] on input "email" at bounding box center [351, 350] width 279 height 26
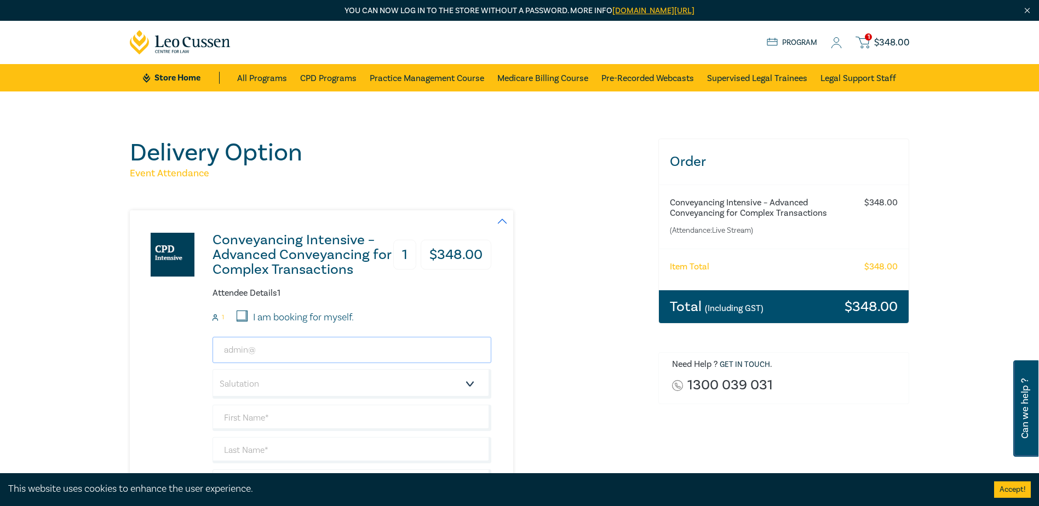
type input "admin@"
click at [245, 317] on input "I am booking for myself." at bounding box center [242, 315] width 11 height 11
checkbox input "true"
type input "admin@rennicks.com.au"
type input "Jennifer"
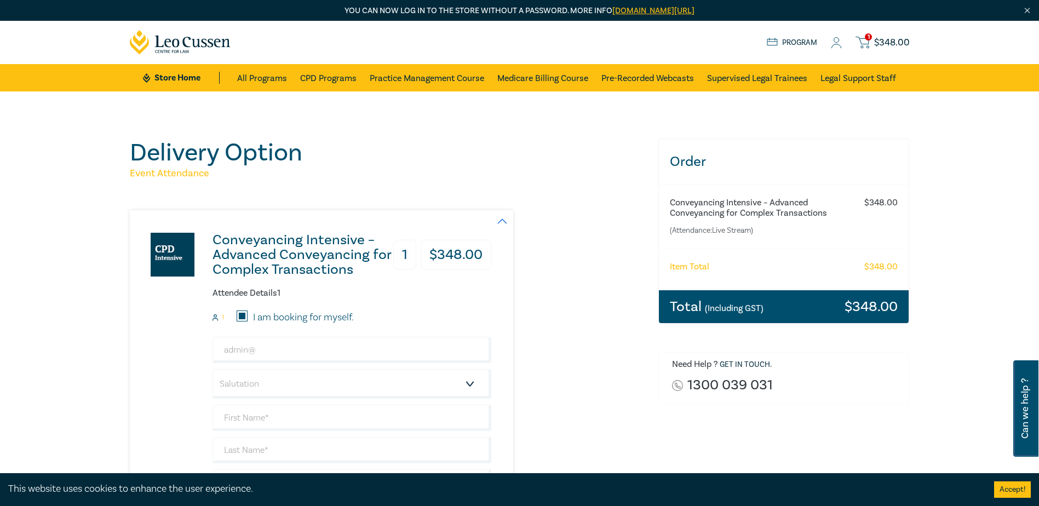
type input "Watt"
type input "+61"
type input "398131911"
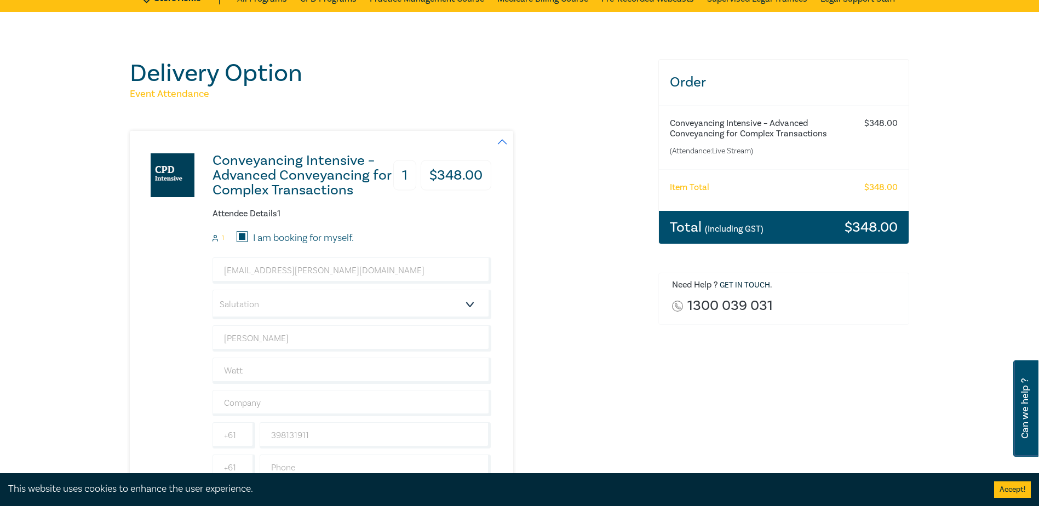
scroll to position [274, 0]
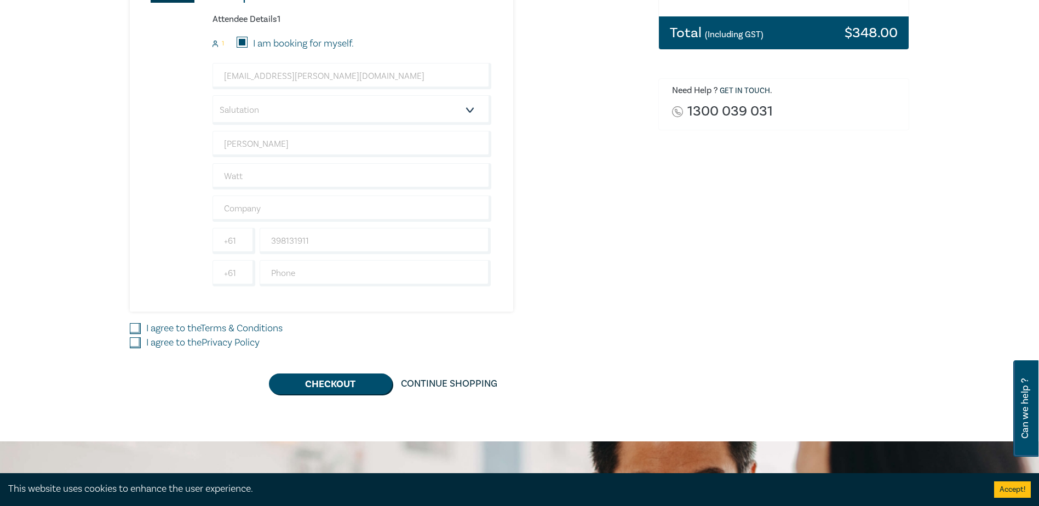
click at [175, 327] on label "I agree to the Terms & Conditions" at bounding box center [214, 328] width 136 height 14
click at [141, 327] on input "I agree to the Terms & Conditions" at bounding box center [135, 328] width 11 height 11
checkbox input "true"
click at [169, 340] on label "I agree to the Privacy Policy" at bounding box center [202, 343] width 113 height 14
click at [141, 340] on input "I agree to the Privacy Policy" at bounding box center [135, 342] width 11 height 11
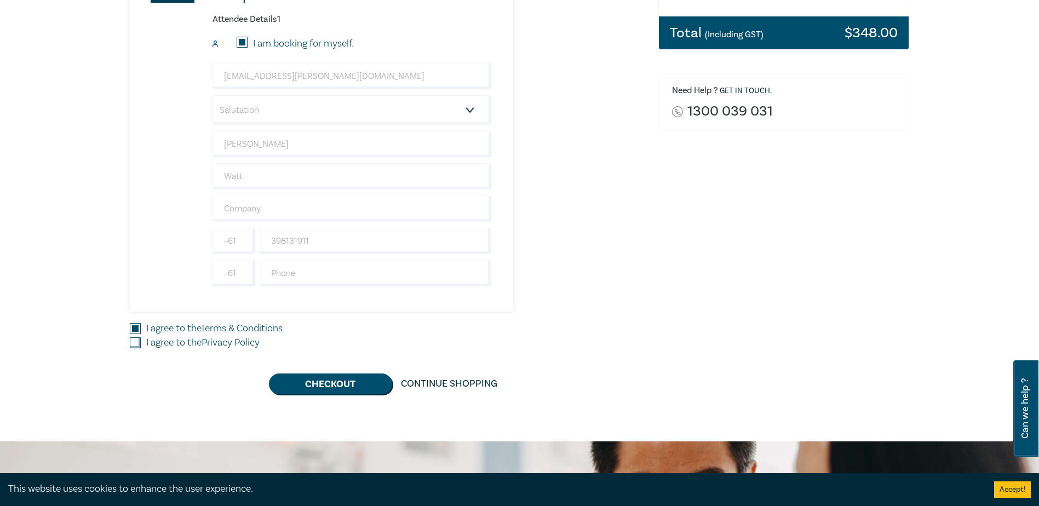
checkbox input "true"
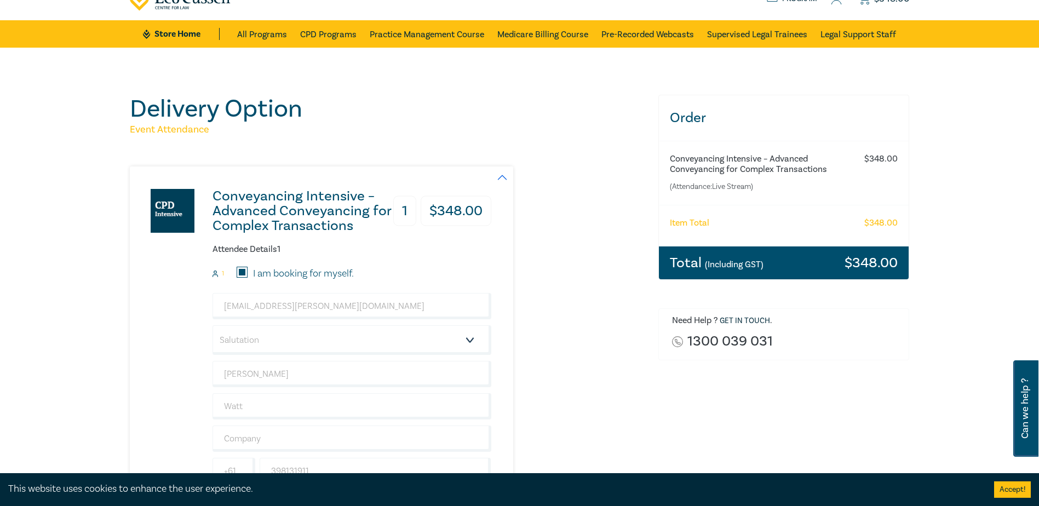
scroll to position [0, 0]
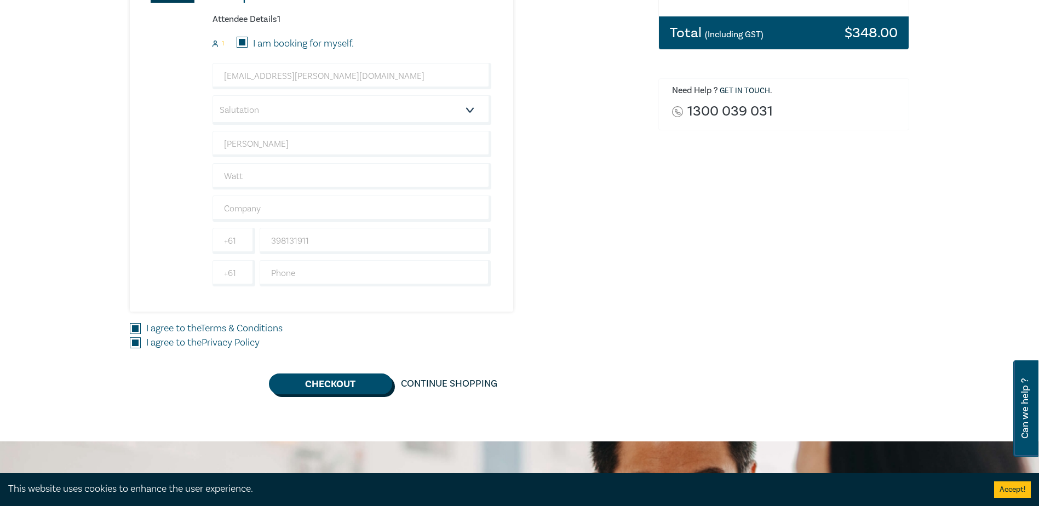
click at [360, 387] on button "Checkout" at bounding box center [330, 383] width 123 height 21
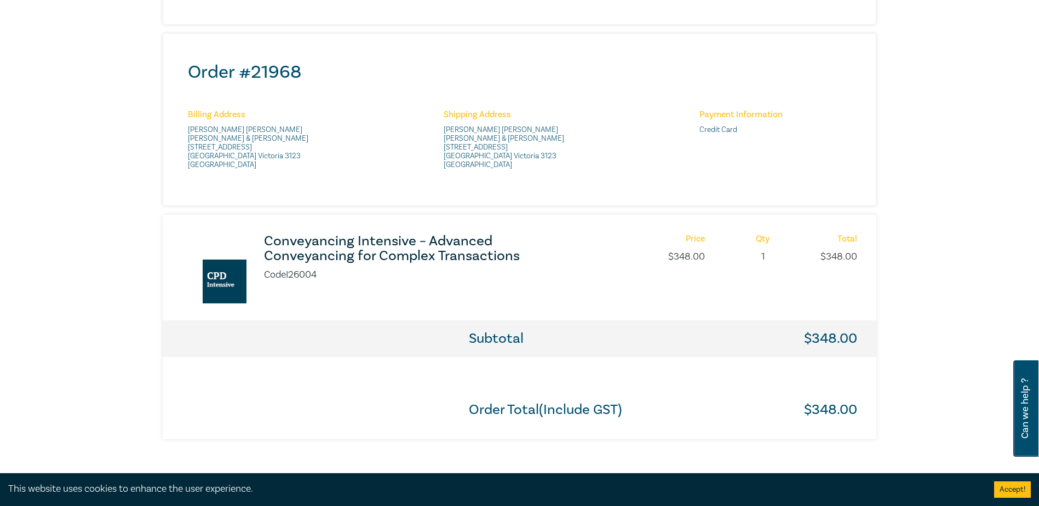
click at [312, 251] on h3 "Conveyancing Intensive – Advanced Conveyancing for Complex Transactions" at bounding box center [409, 249] width 290 height 30
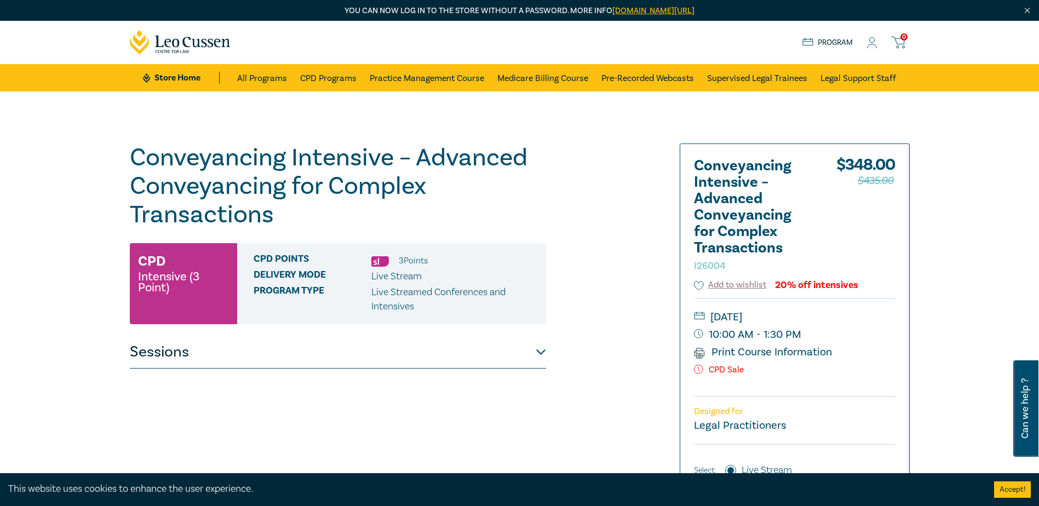
click at [230, 366] on button "Sessions" at bounding box center [338, 352] width 416 height 33
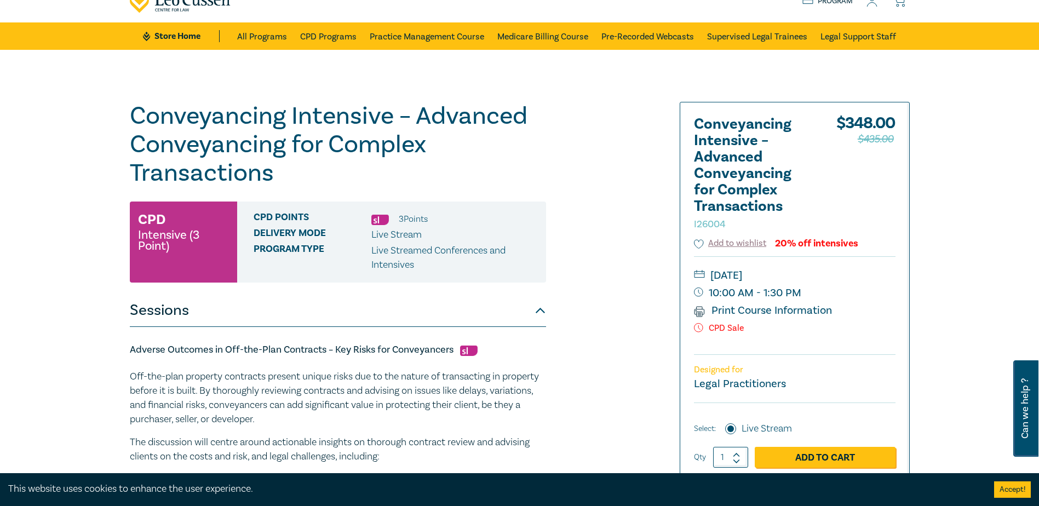
scroll to position [110, 0]
